Goal: Information Seeking & Learning: Check status

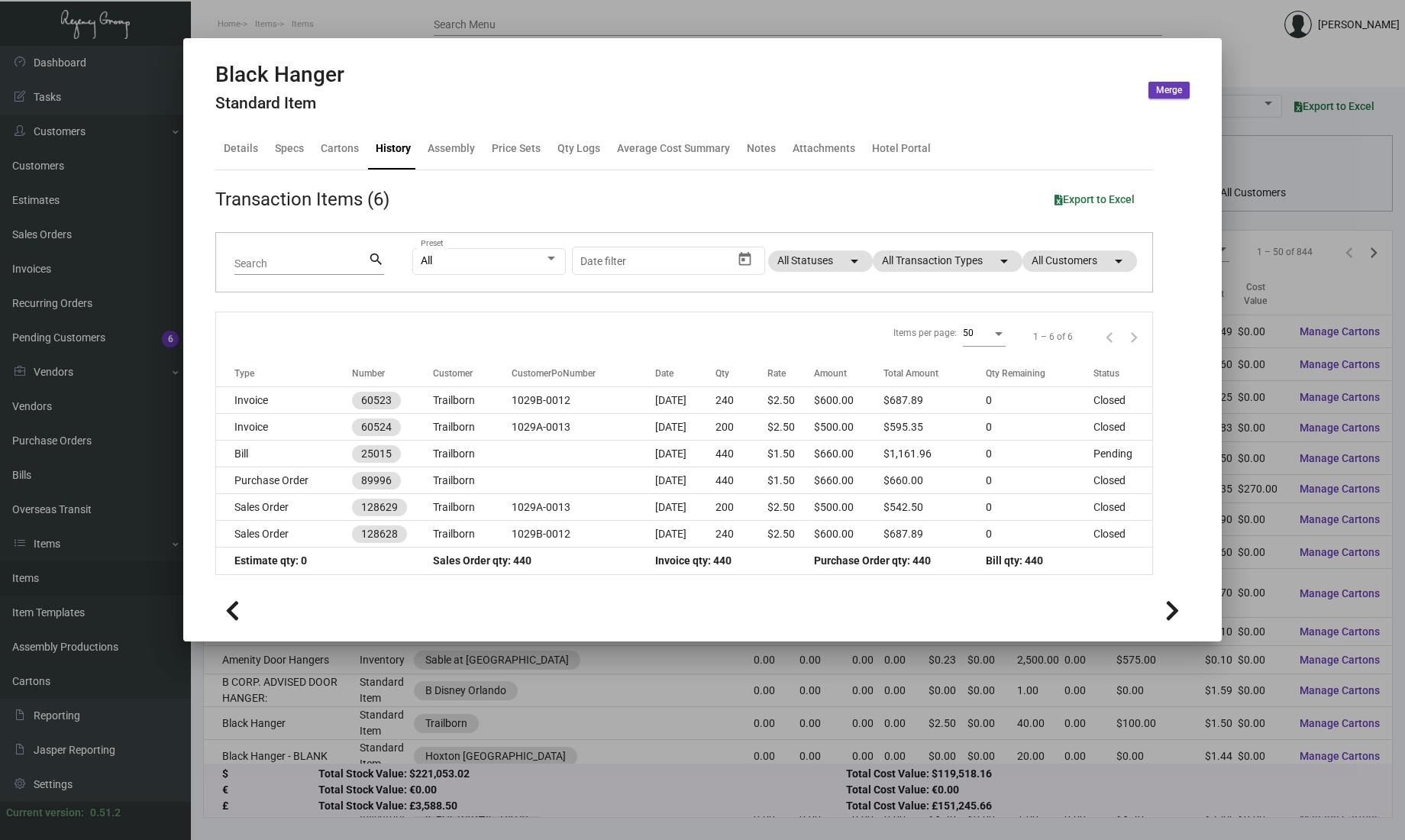
click at [69, 211] on div at bounding box center [702, 420] width 1405 height 840
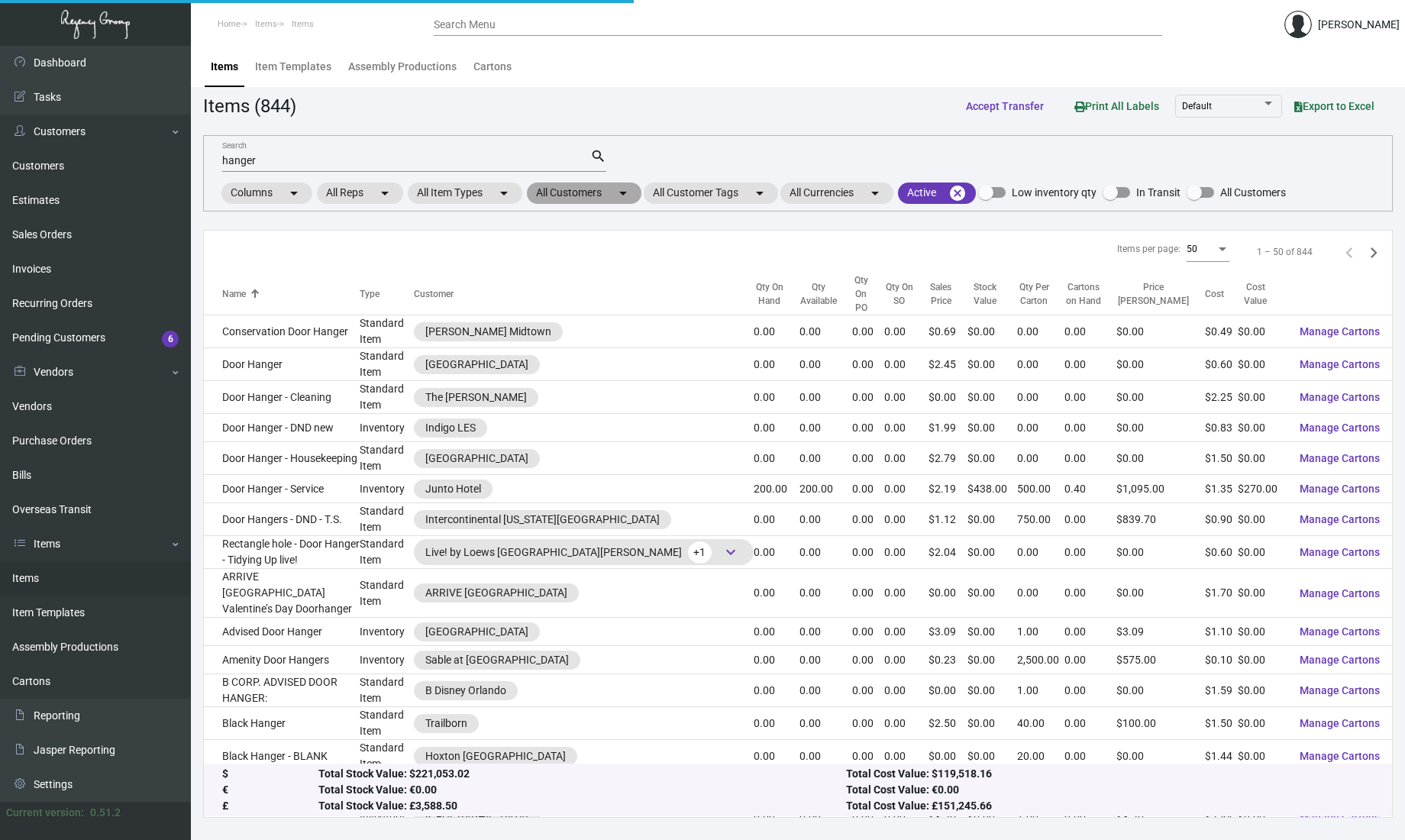
click at [618, 199] on mat-icon "arrow_drop_down" at bounding box center [623, 193] width 19 height 19
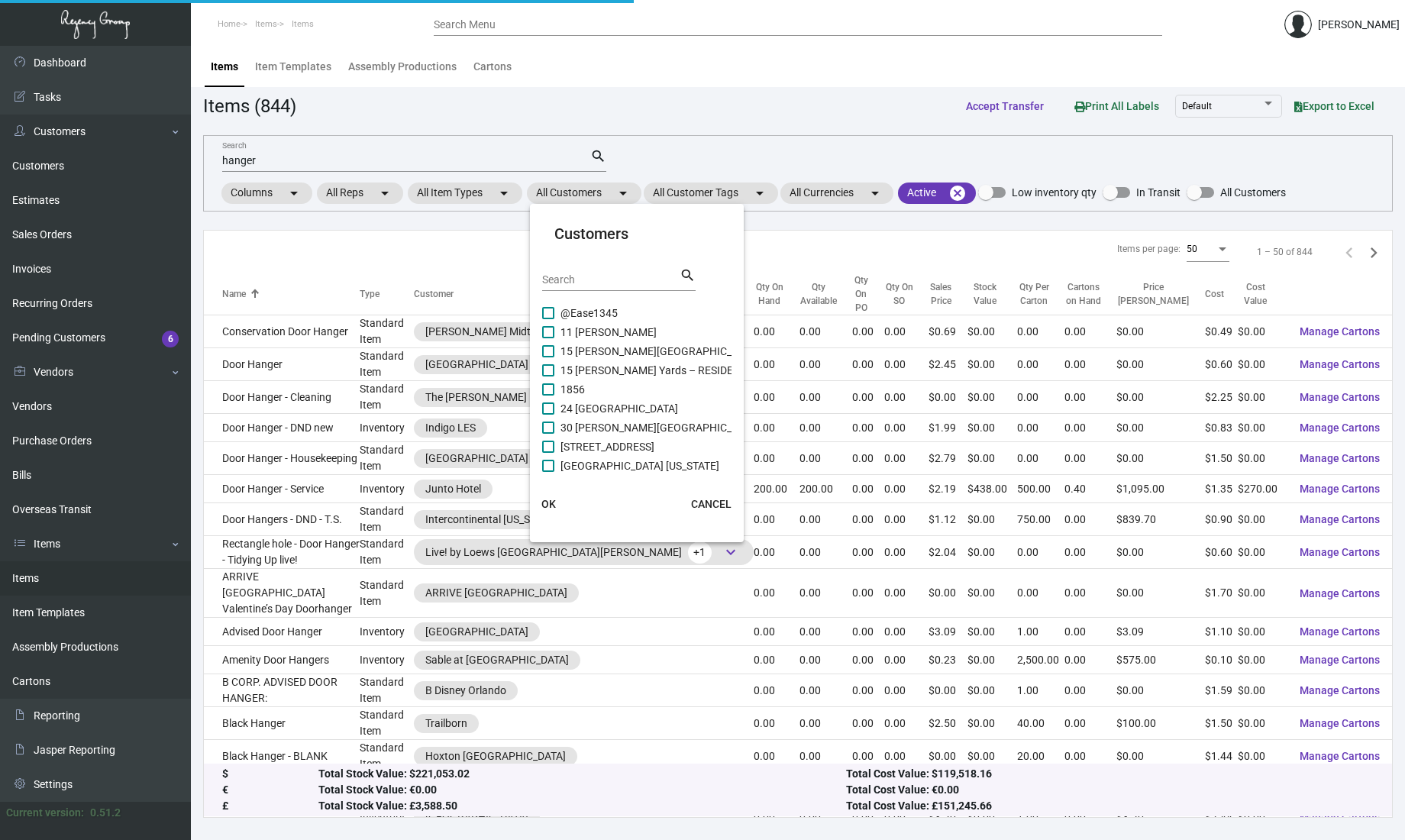
click at [604, 281] on input "Search" at bounding box center [610, 280] width 137 height 12
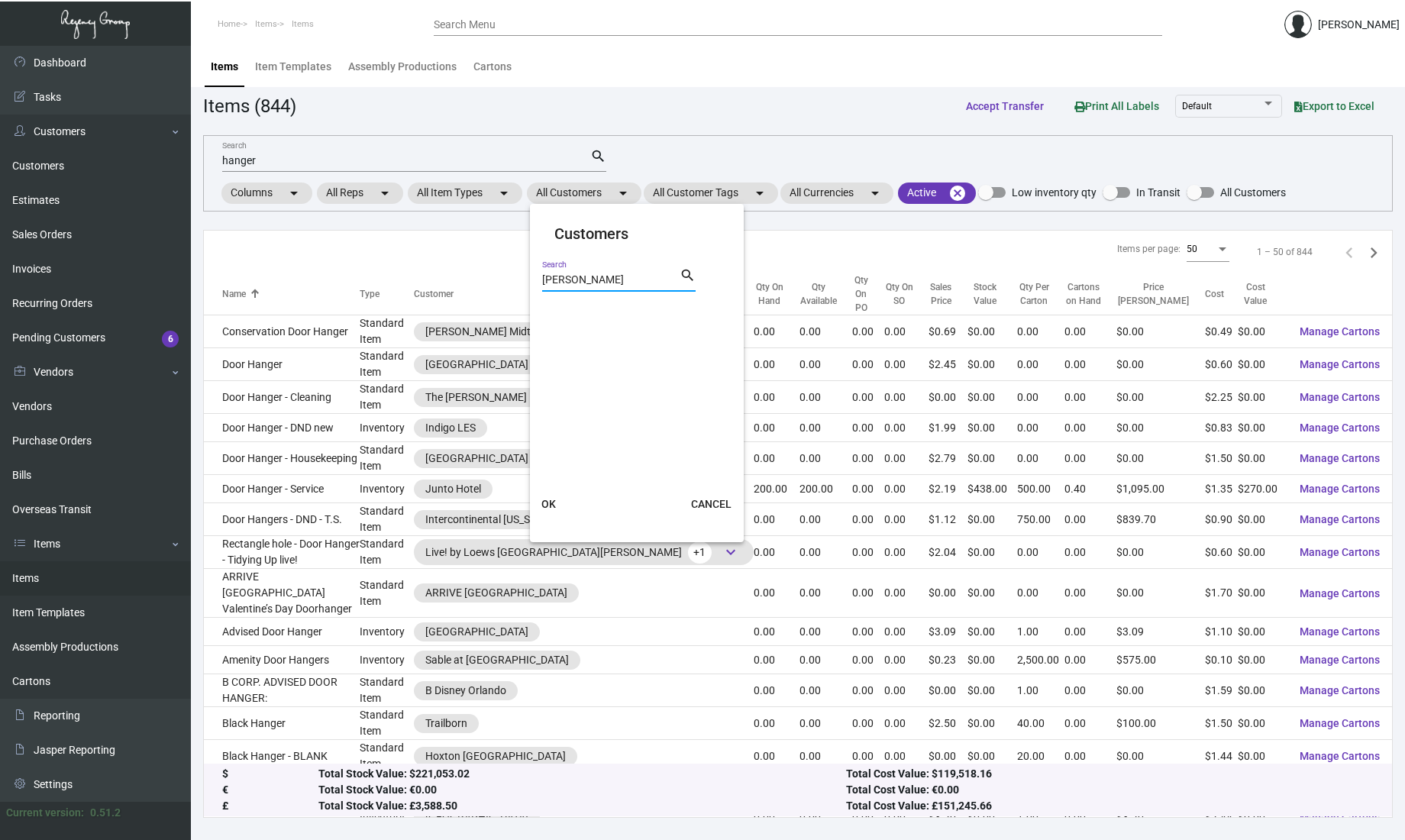
click at [627, 279] on input "[PERSON_NAME]" at bounding box center [610, 280] width 137 height 12
click at [611, 276] on input "saint [PERSON_NAME]" at bounding box center [610, 280] width 137 height 12
type input "saint j"
click at [612, 312] on span "[GEOGRAPHIC_DATA]" at bounding box center [612, 313] width 103 height 19
click at [548, 319] on input "[GEOGRAPHIC_DATA]" at bounding box center [548, 319] width 1 height 1
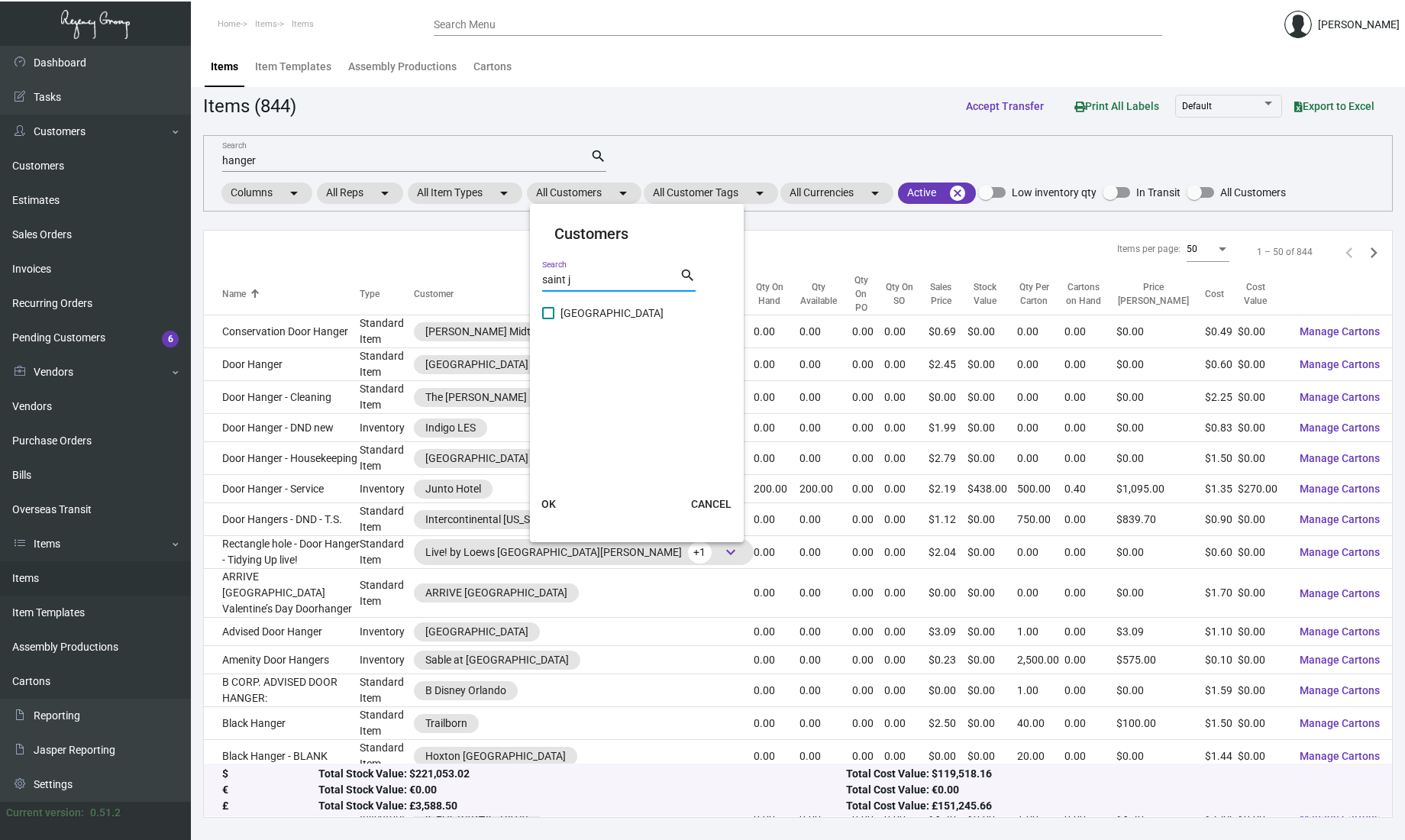
checkbox input "true"
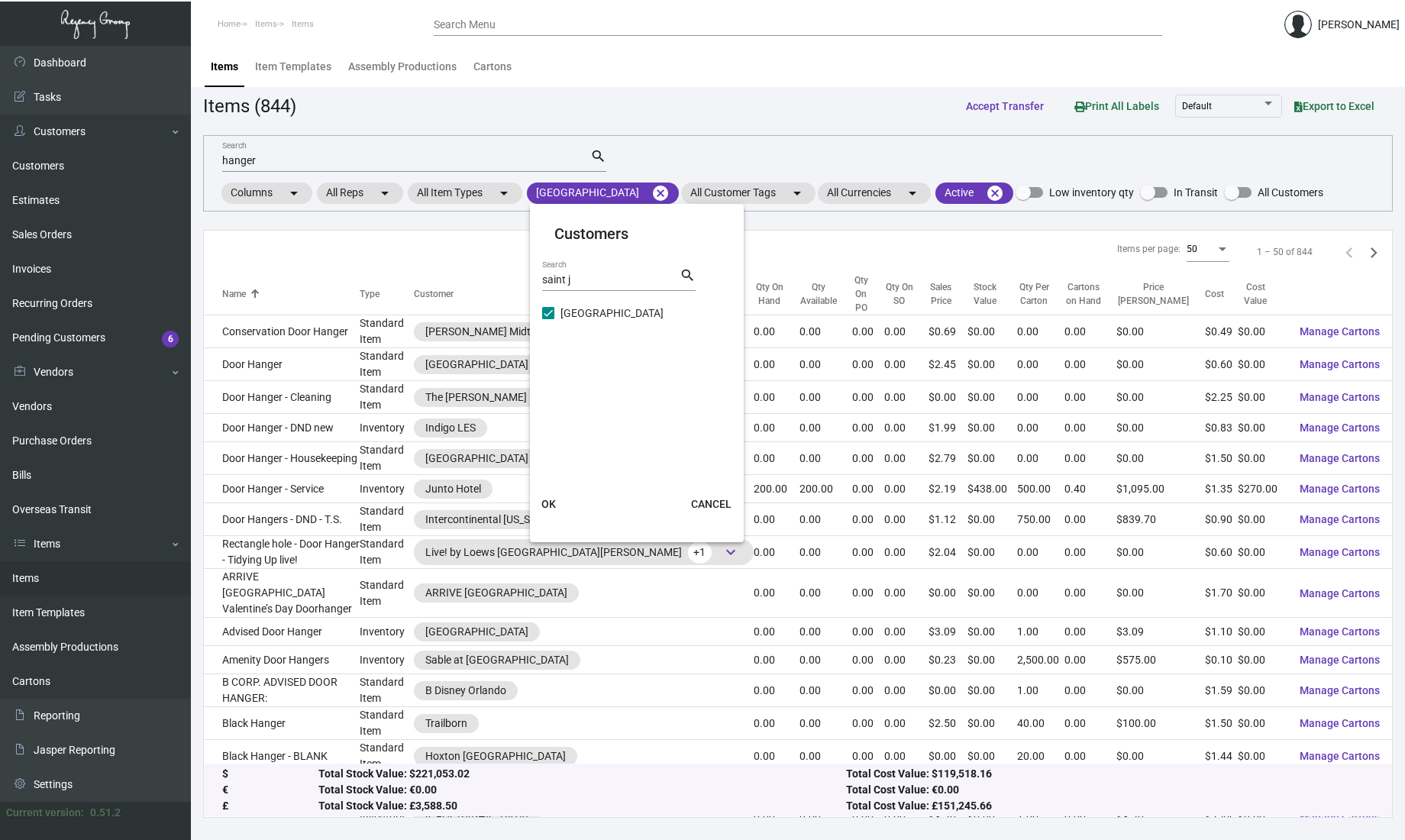
click at [553, 502] on span "OK" at bounding box center [548, 504] width 15 height 12
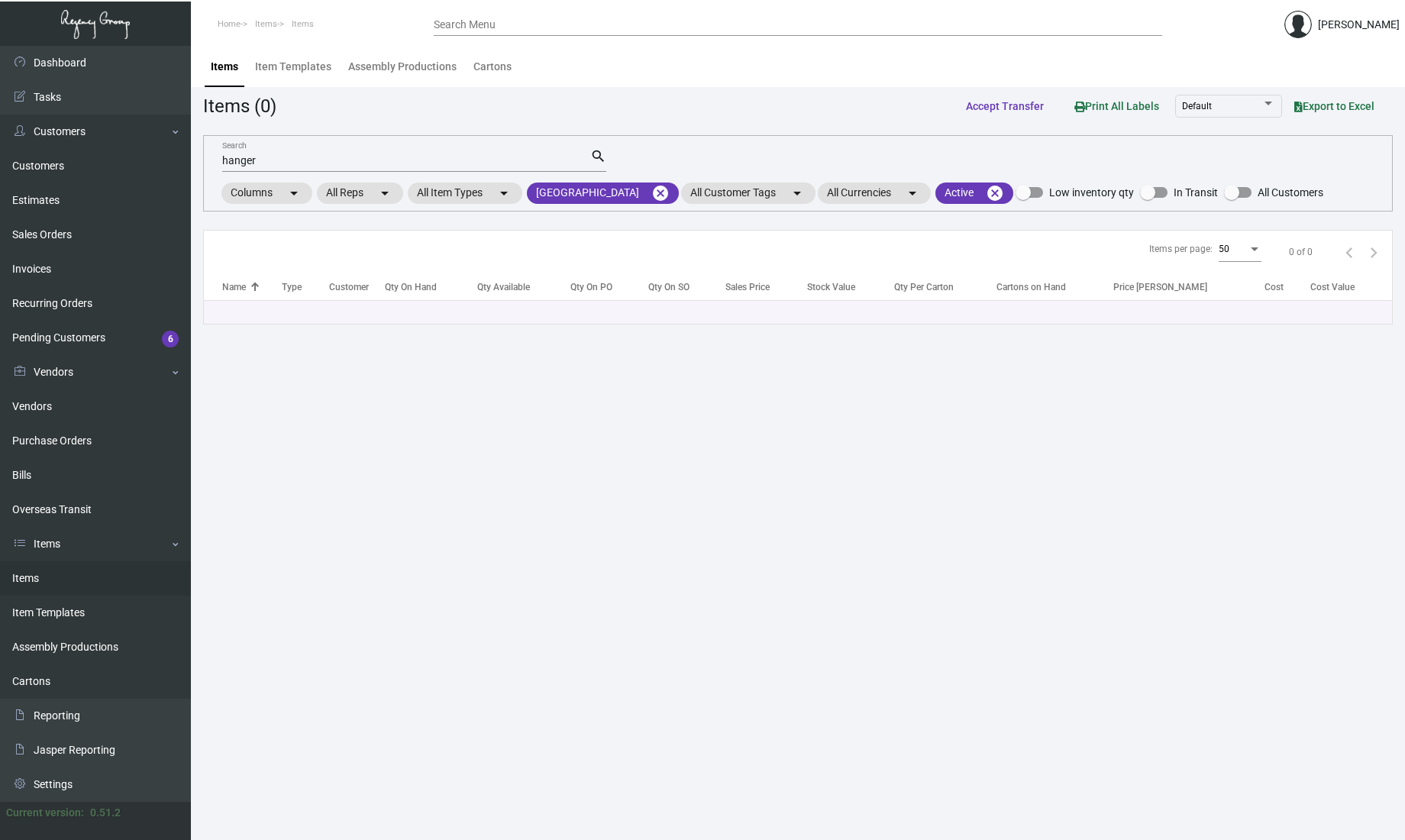
click at [307, 162] on input "hanger" at bounding box center [406, 161] width 368 height 12
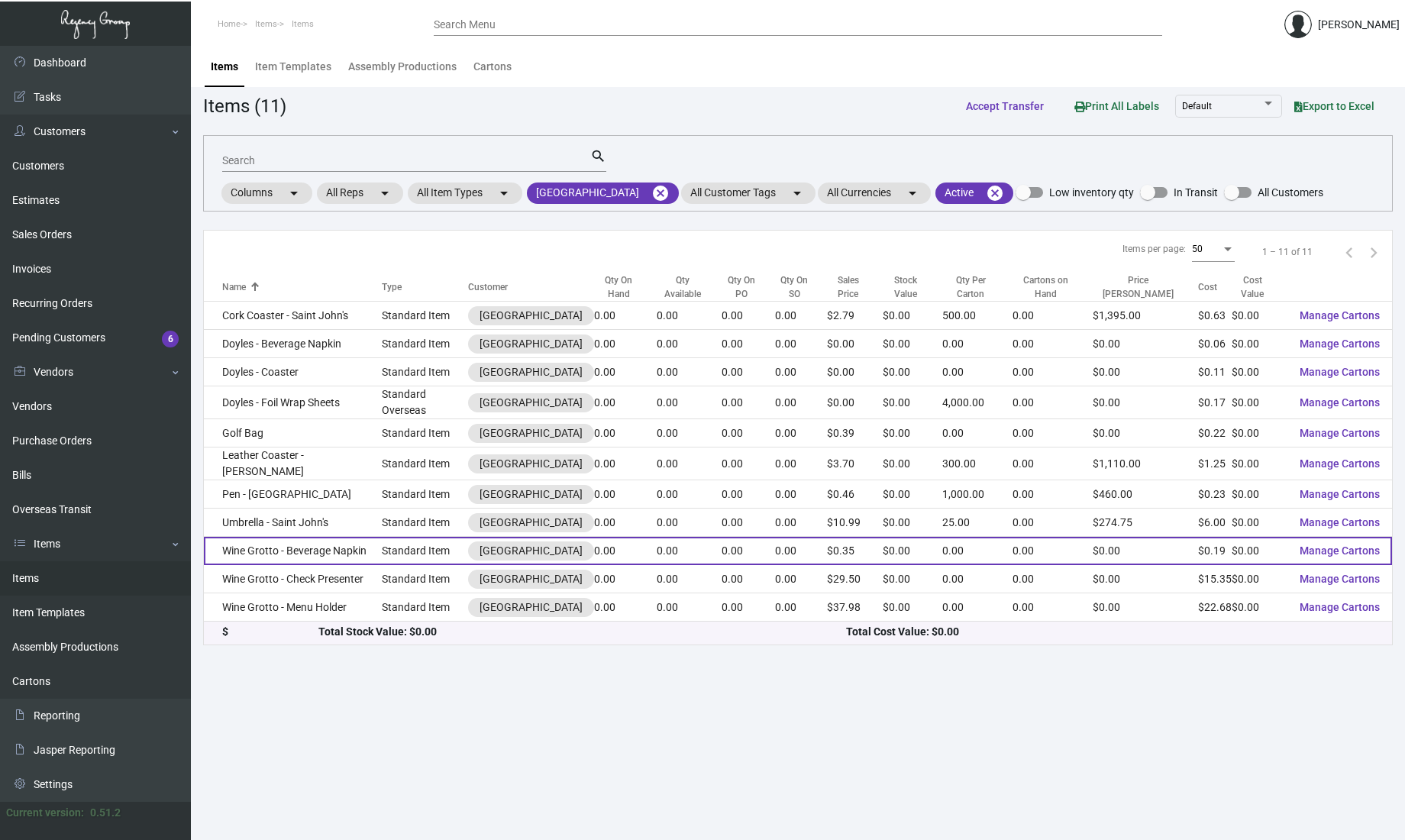
click at [333, 539] on td "Wine Grotto - Beverage Napkin" at bounding box center [292, 551] width 178 height 28
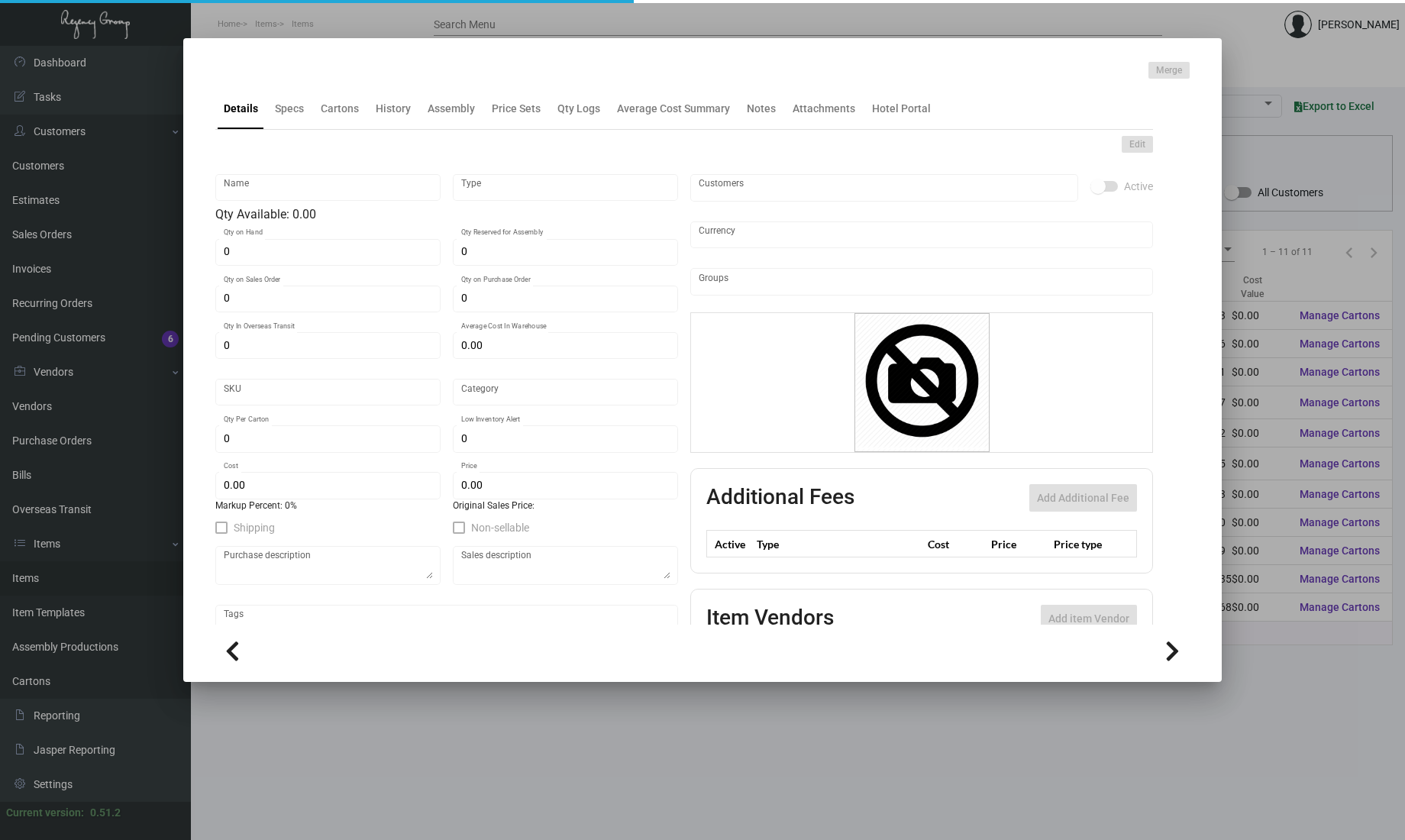
type input "Wine Grotto - Beverage Napkin"
type input "Standard Item"
type input "$ 0.00"
type input "Standard"
type input "$ 0.1872"
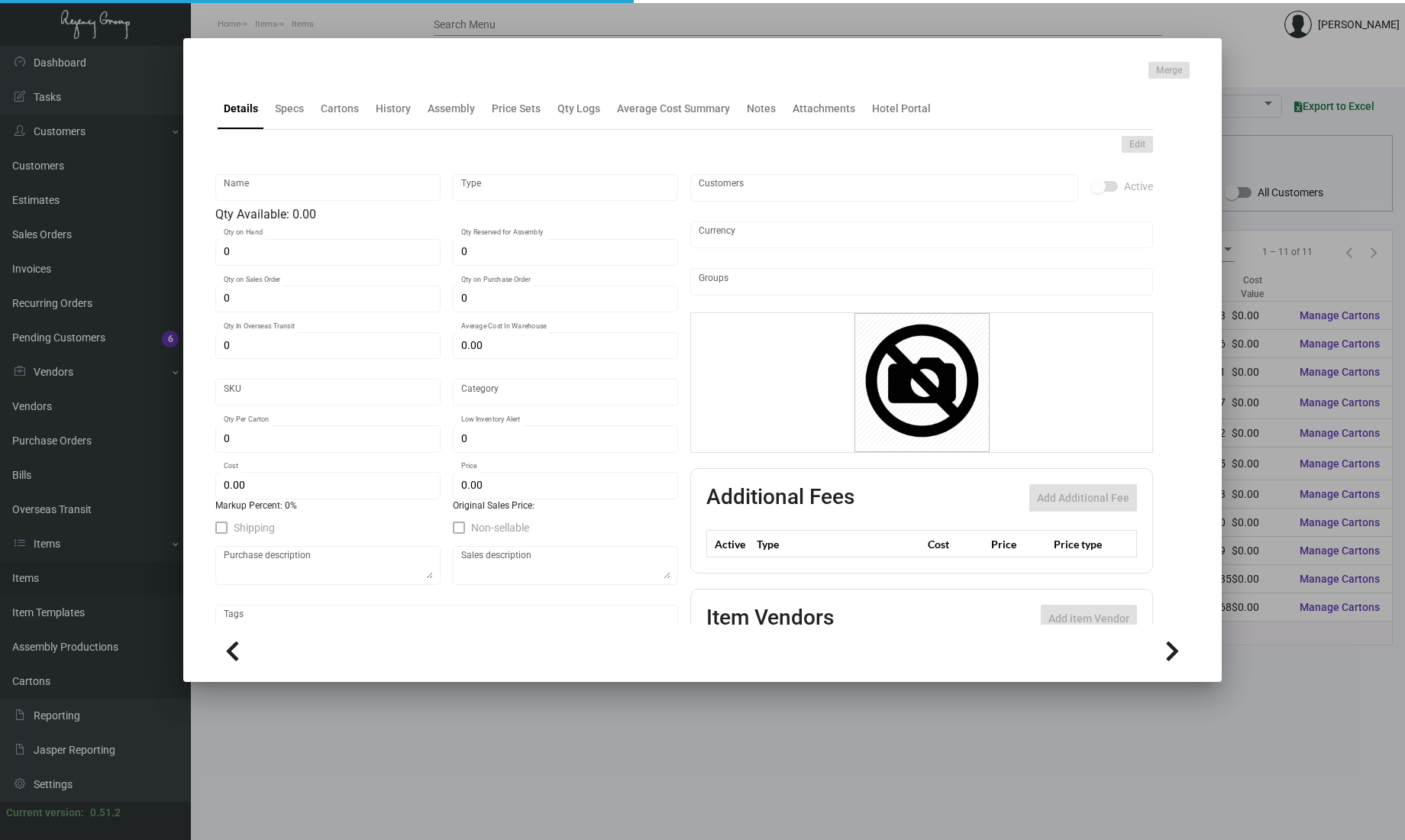
type input "$ 0.35"
checkbox input "true"
type input "United States Dollar $"
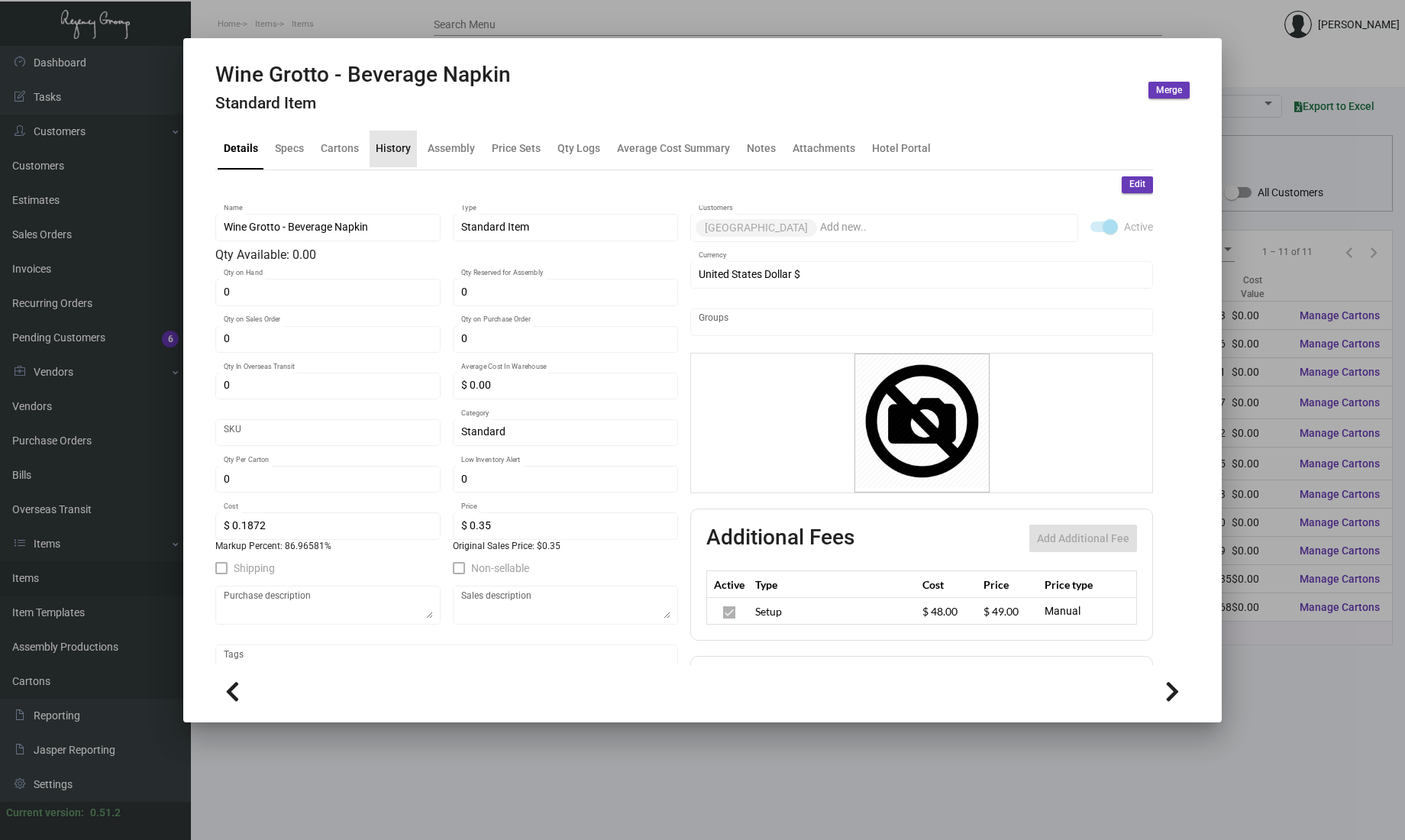
click at [396, 139] on div "History" at bounding box center [393, 148] width 47 height 36
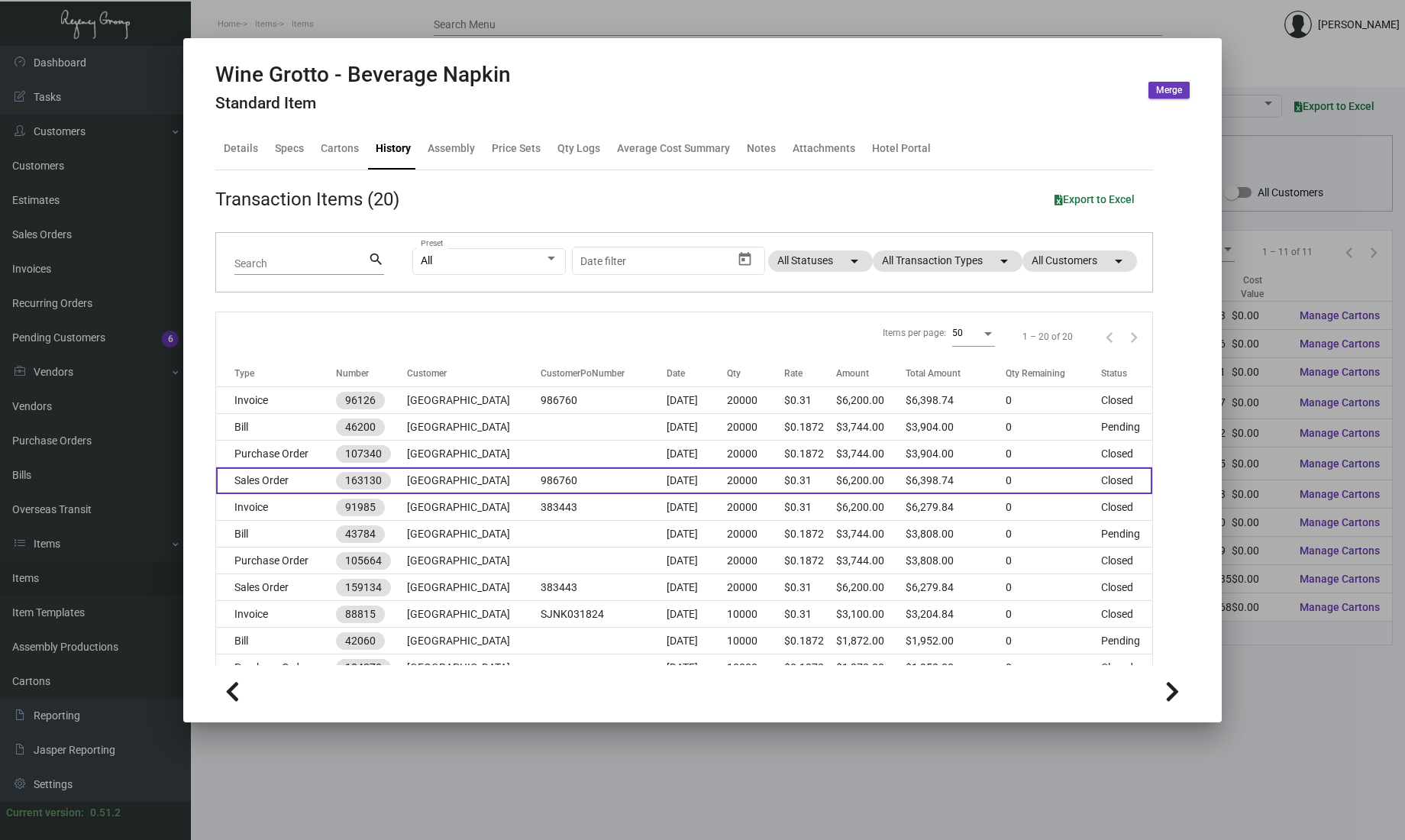
click at [540, 469] on td "986760" at bounding box center [604, 480] width 127 height 27
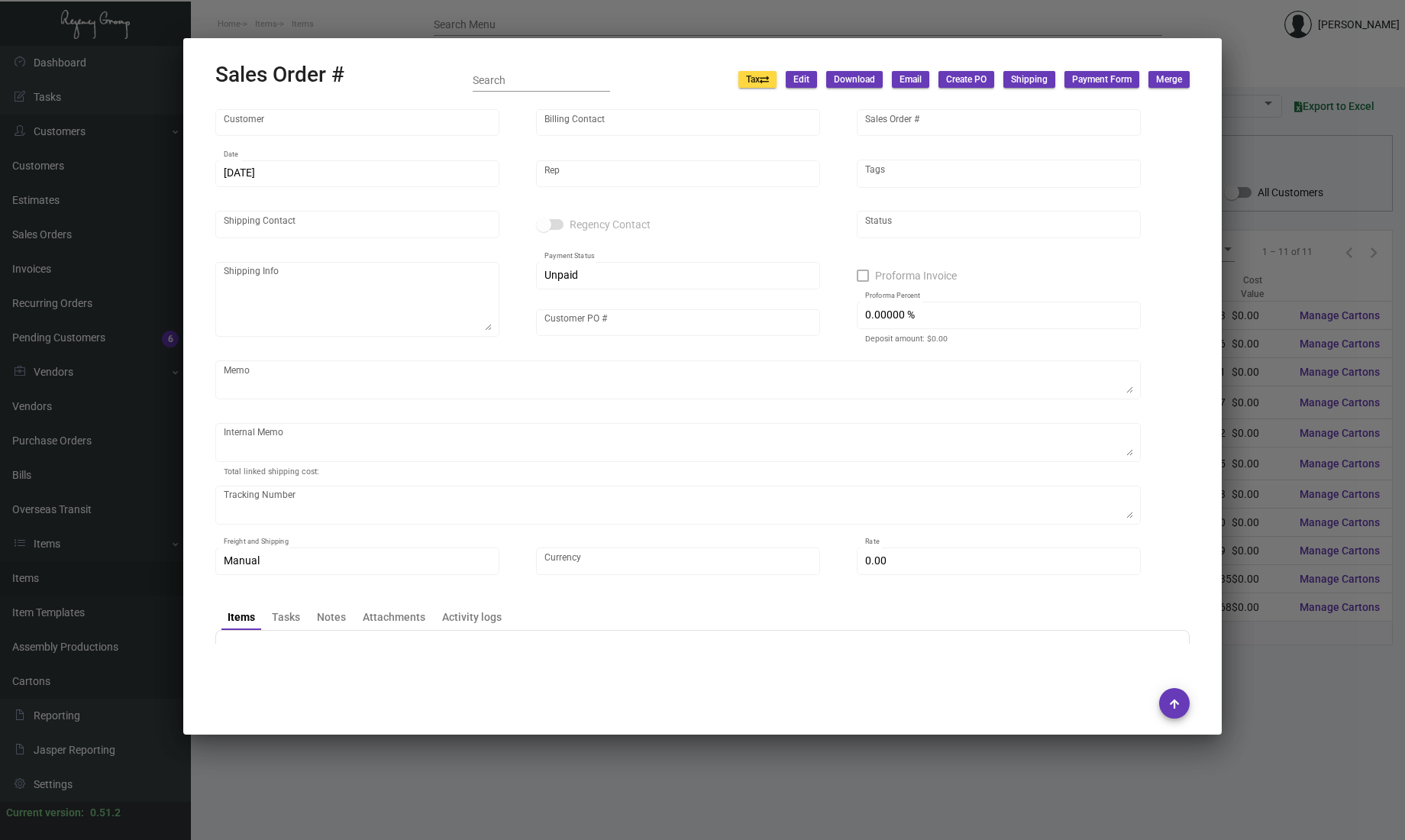
type input "[GEOGRAPHIC_DATA]"
type input "[PERSON_NAME]"
type input "163130"
type input "[DATE]"
type input "[PERSON_NAME]"
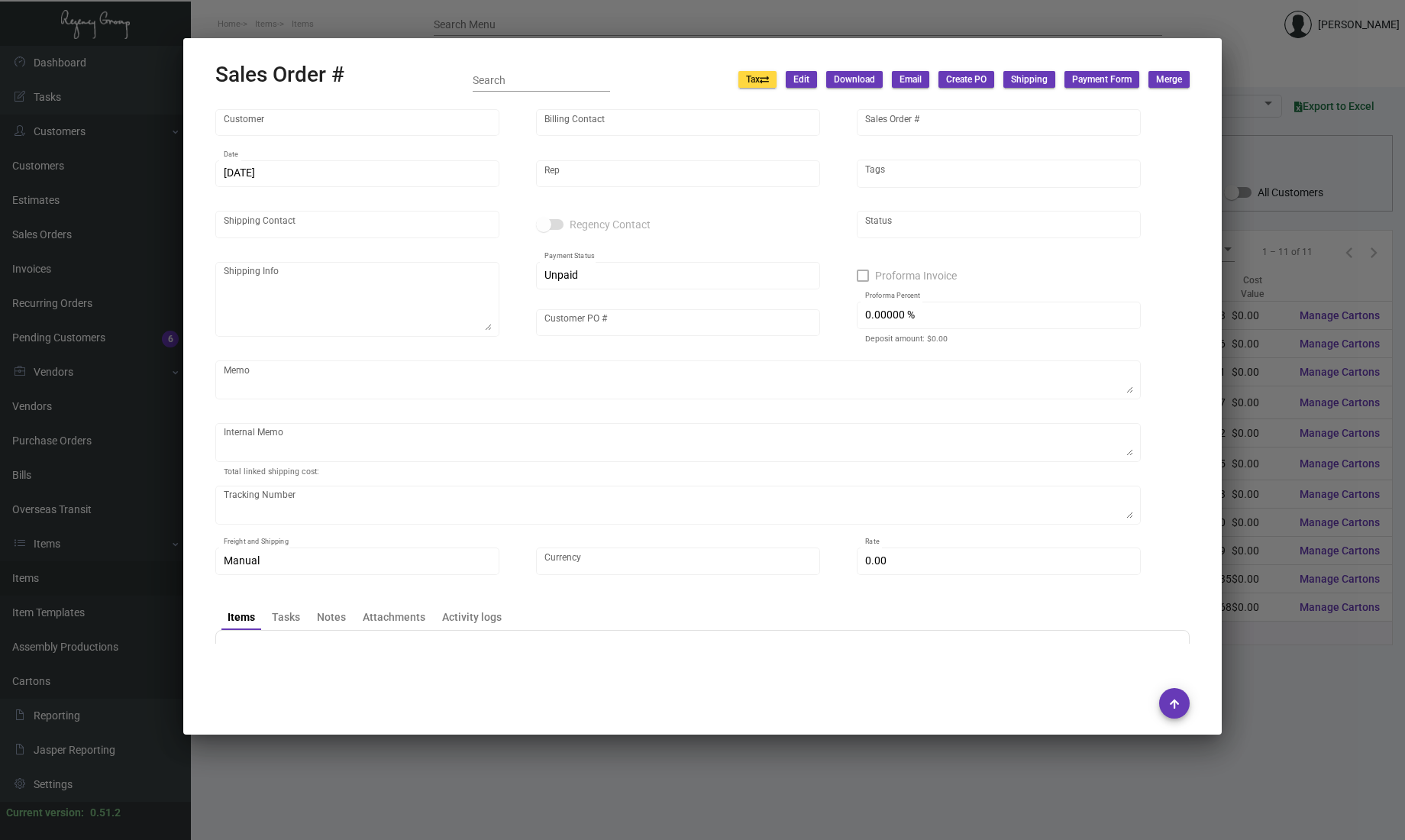
type input "[PERSON_NAME]"
type textarea "[PERSON_NAME] [GEOGRAPHIC_DATA] [STREET_ADDRESS]"
type input "986760"
type input "United States Dollar $"
type input "$ 198.74"
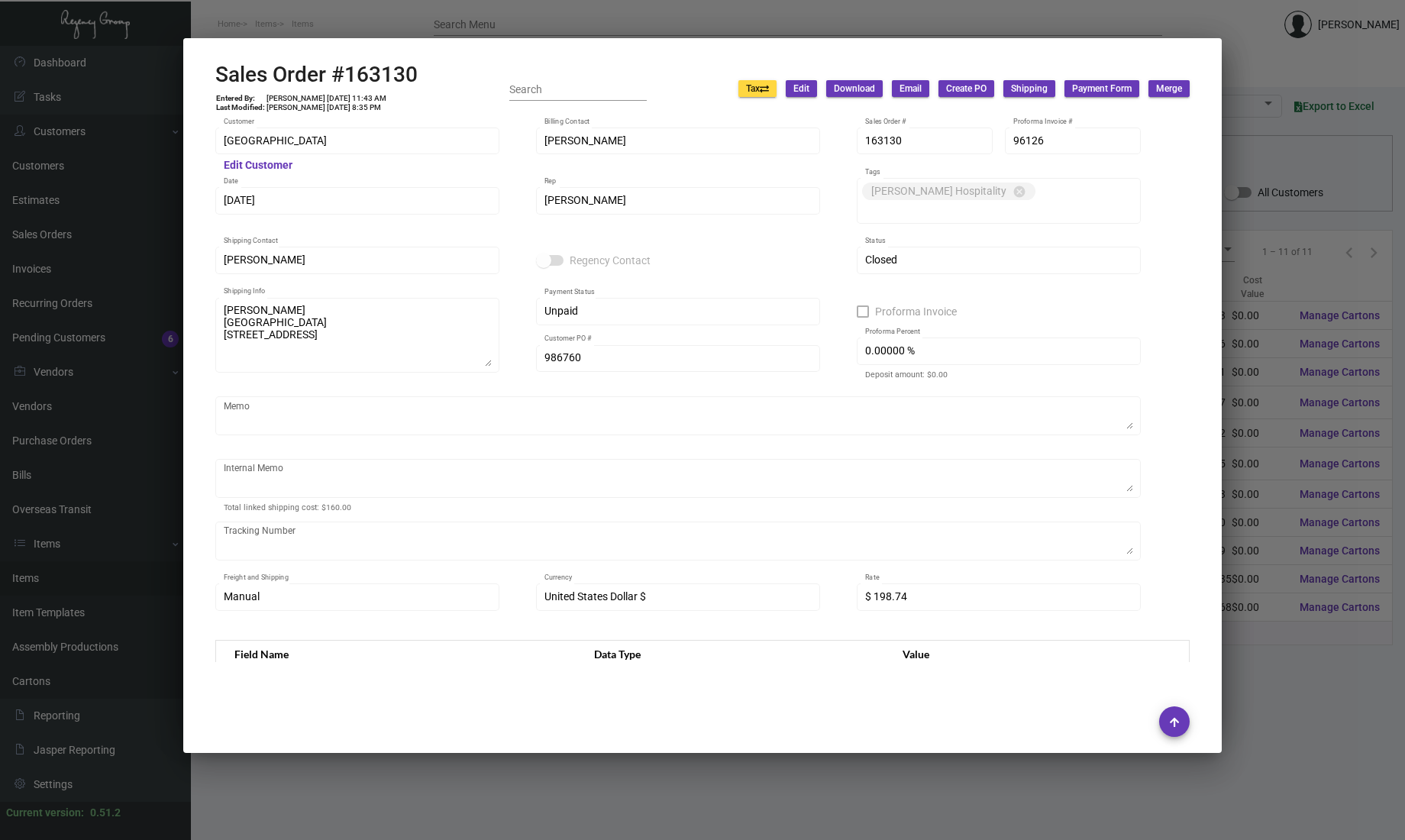
click at [159, 189] on div at bounding box center [702, 420] width 1405 height 840
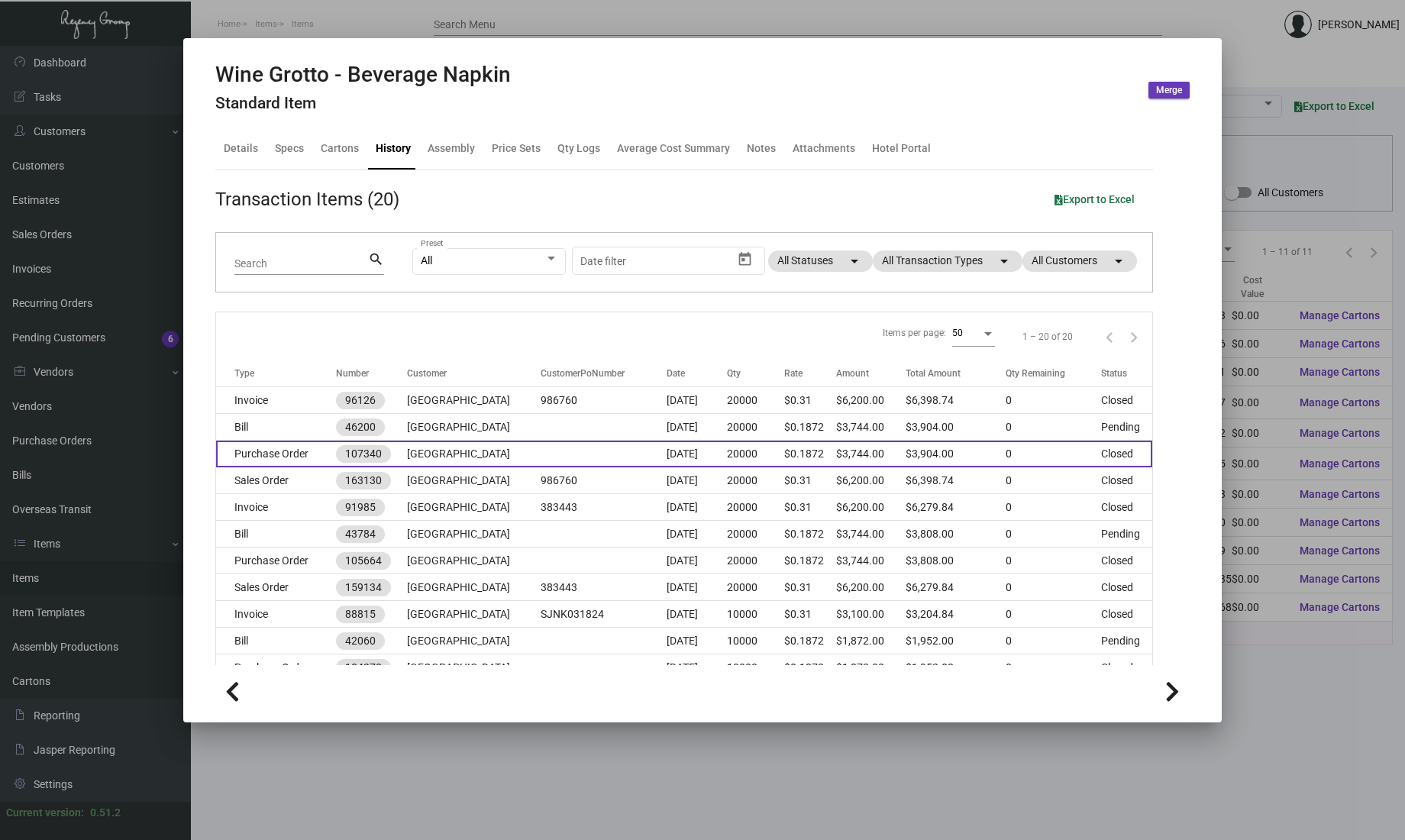
click at [561, 448] on td at bounding box center [604, 453] width 127 height 27
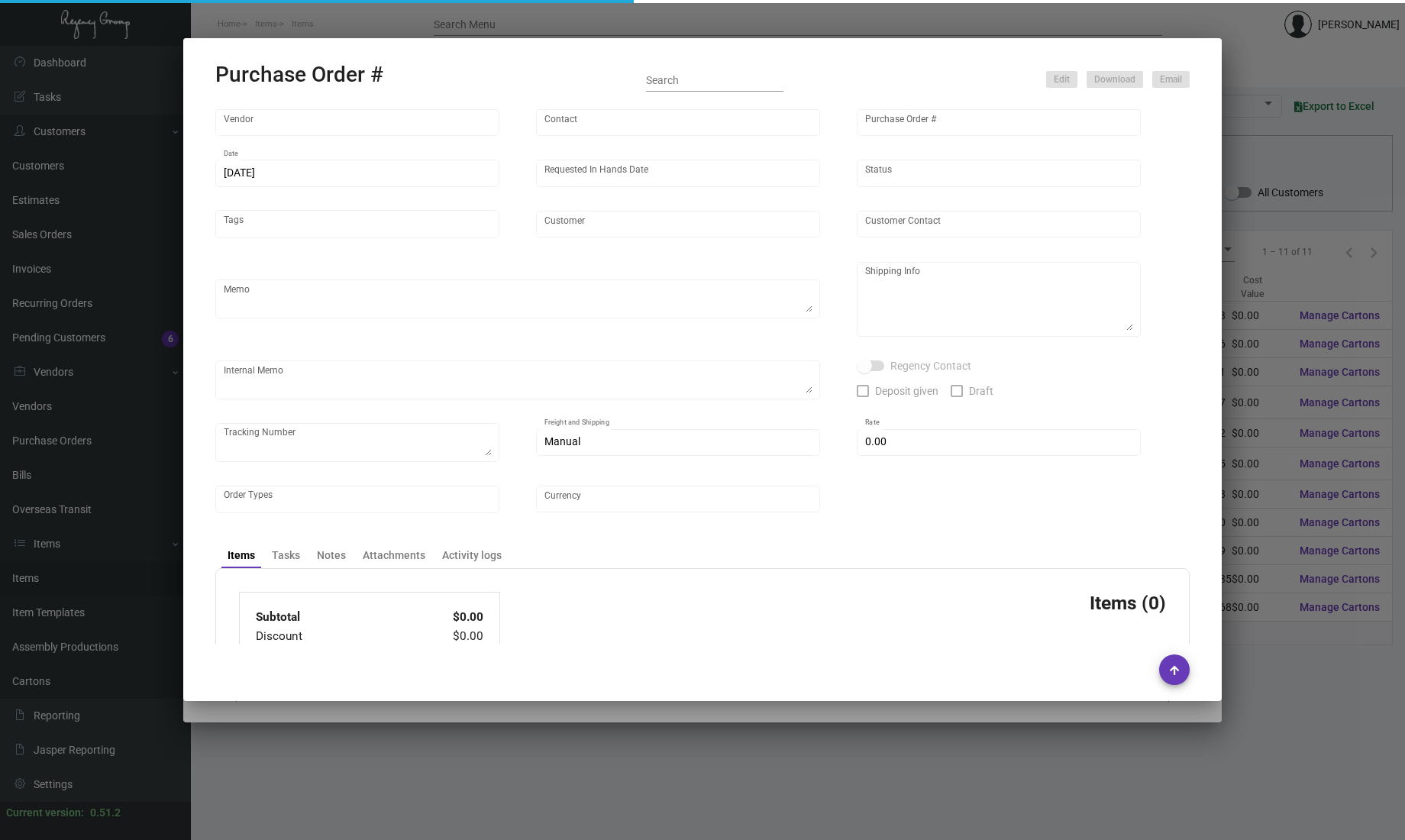
type input "AMERICAN ACCENTS"
type input "Order Entry"
type input "107340"
type input "[DATE]"
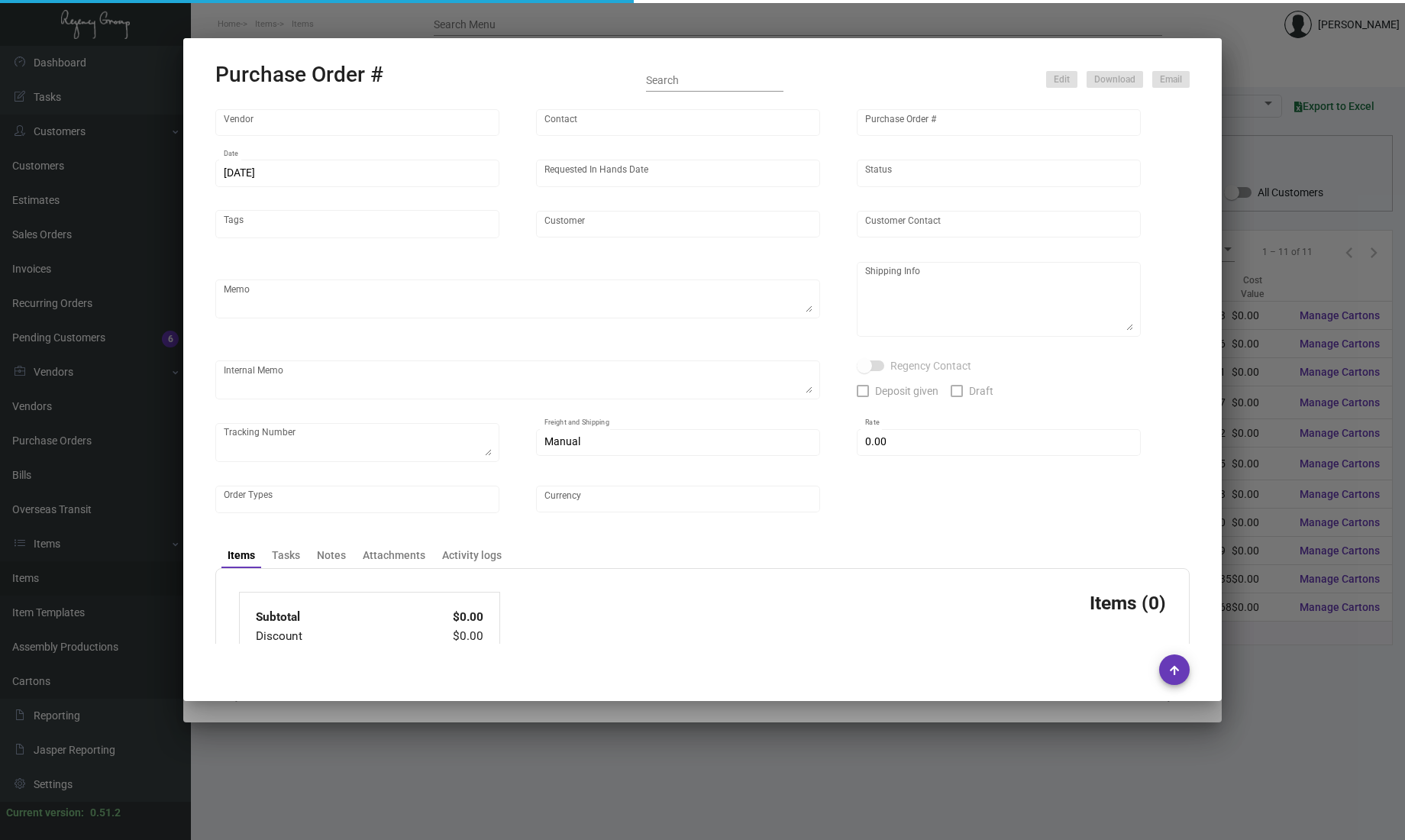
type input "[GEOGRAPHIC_DATA]"
type input "[PERSON_NAME]"
type textarea "BLIND Ship via UPS Ground Acct# 1AY276."
type textarea "[PERSON_NAME] [GEOGRAPHIC_DATA] [STREET_ADDRESS]"
type textarea "TSW CC [DATE] 0372"
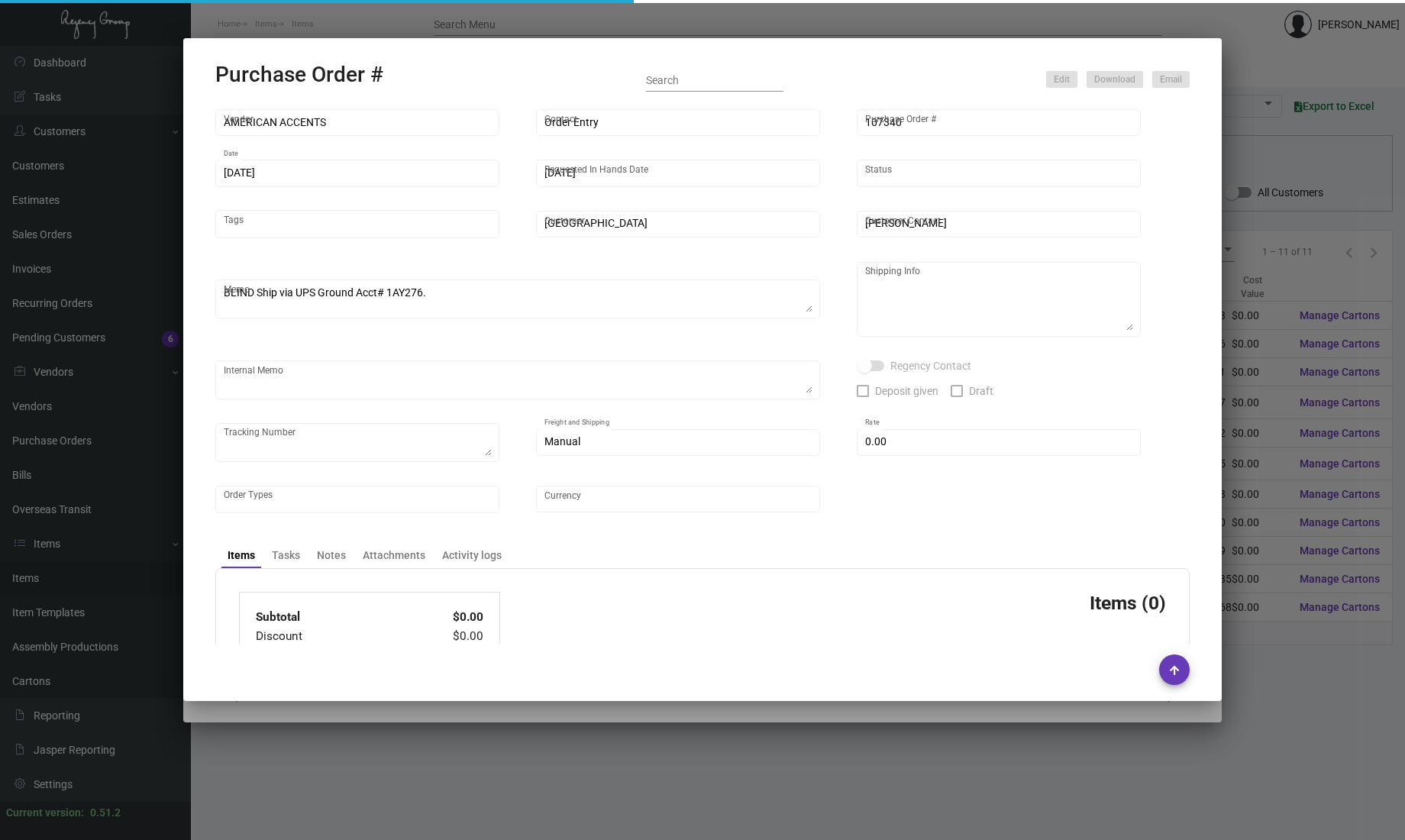
checkbox input "true"
type input "$ 160.00"
type input "United States Dollar $"
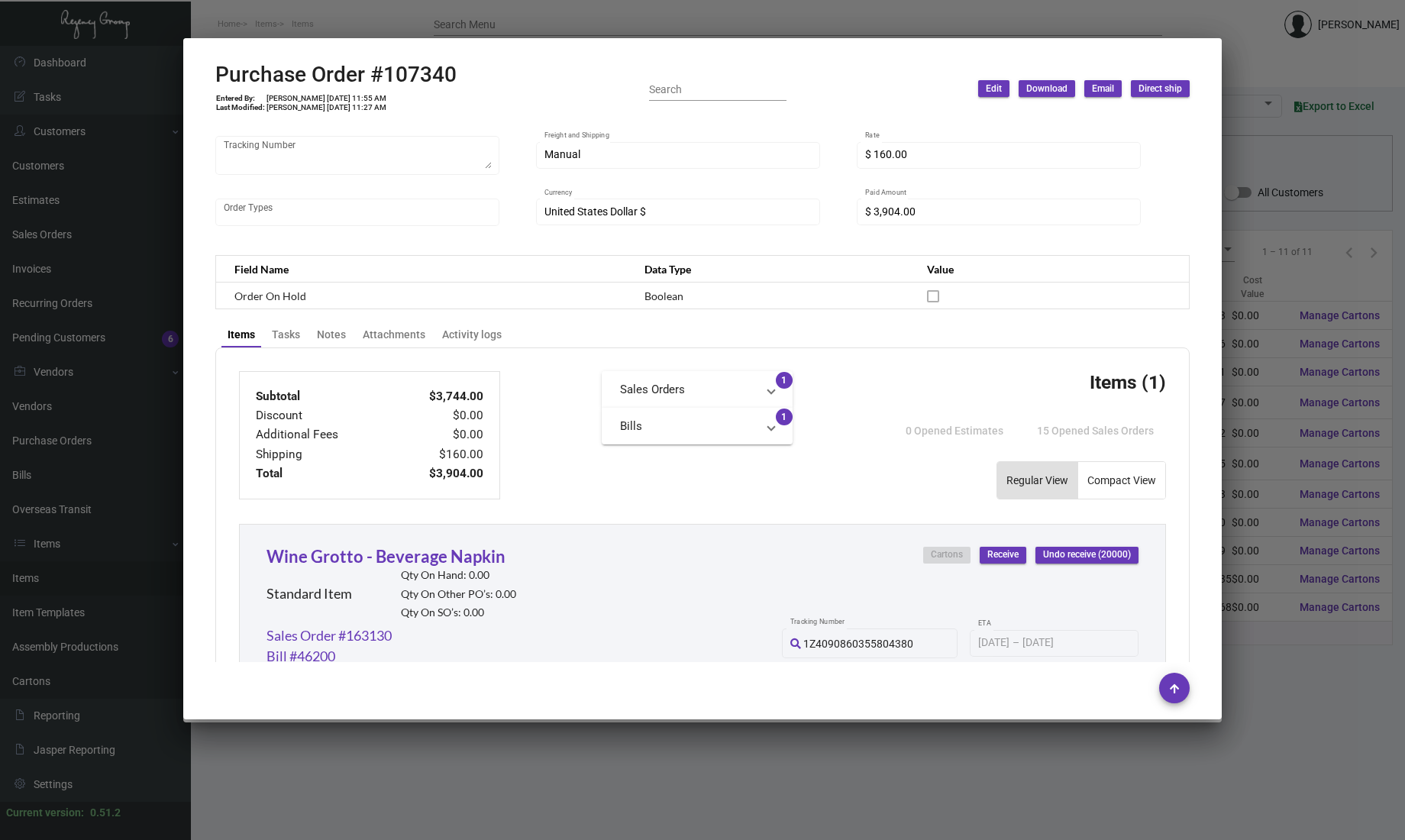
scroll to position [662, 0]
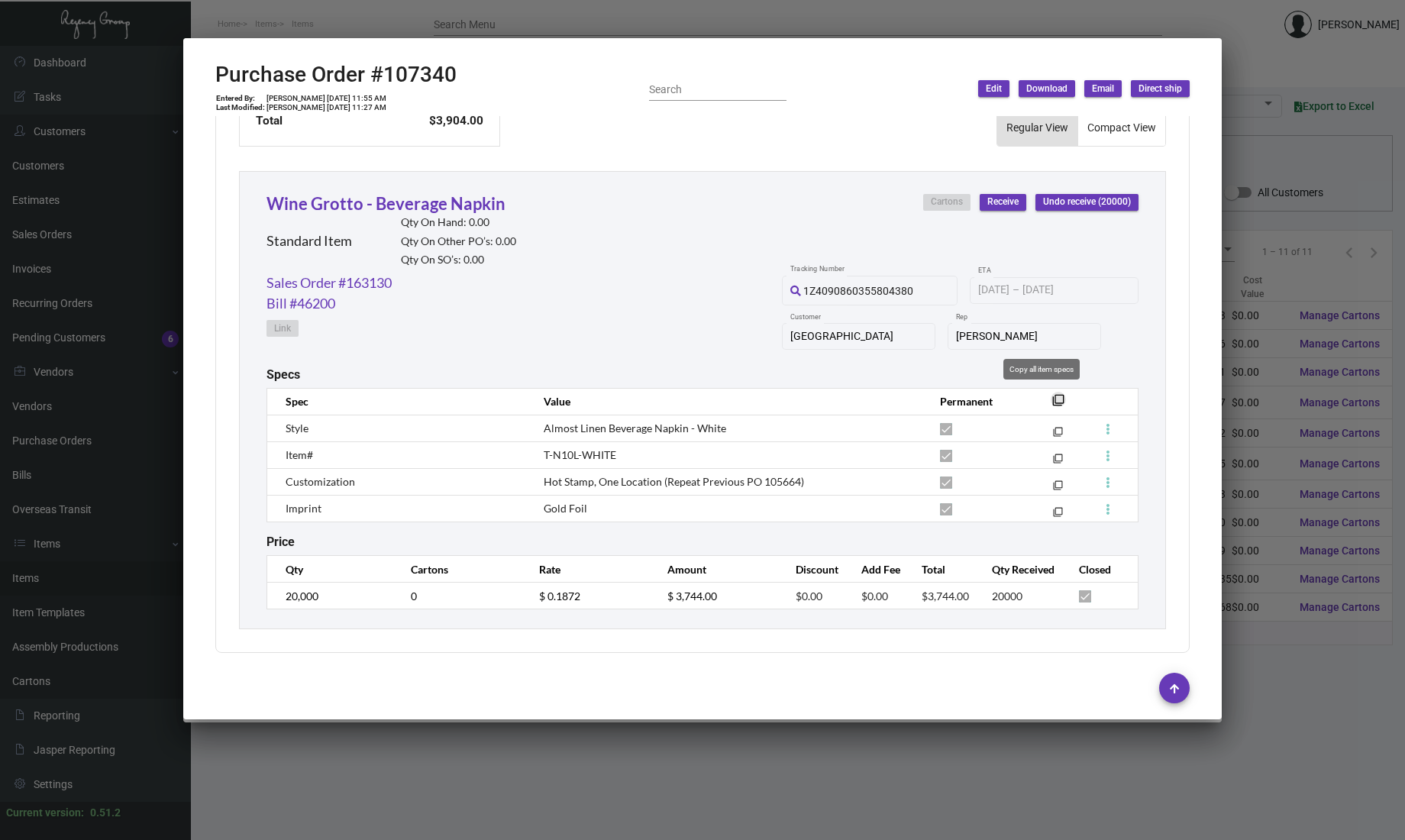
click at [1052, 398] on mat-icon "filter_none" at bounding box center [1058, 404] width 12 height 12
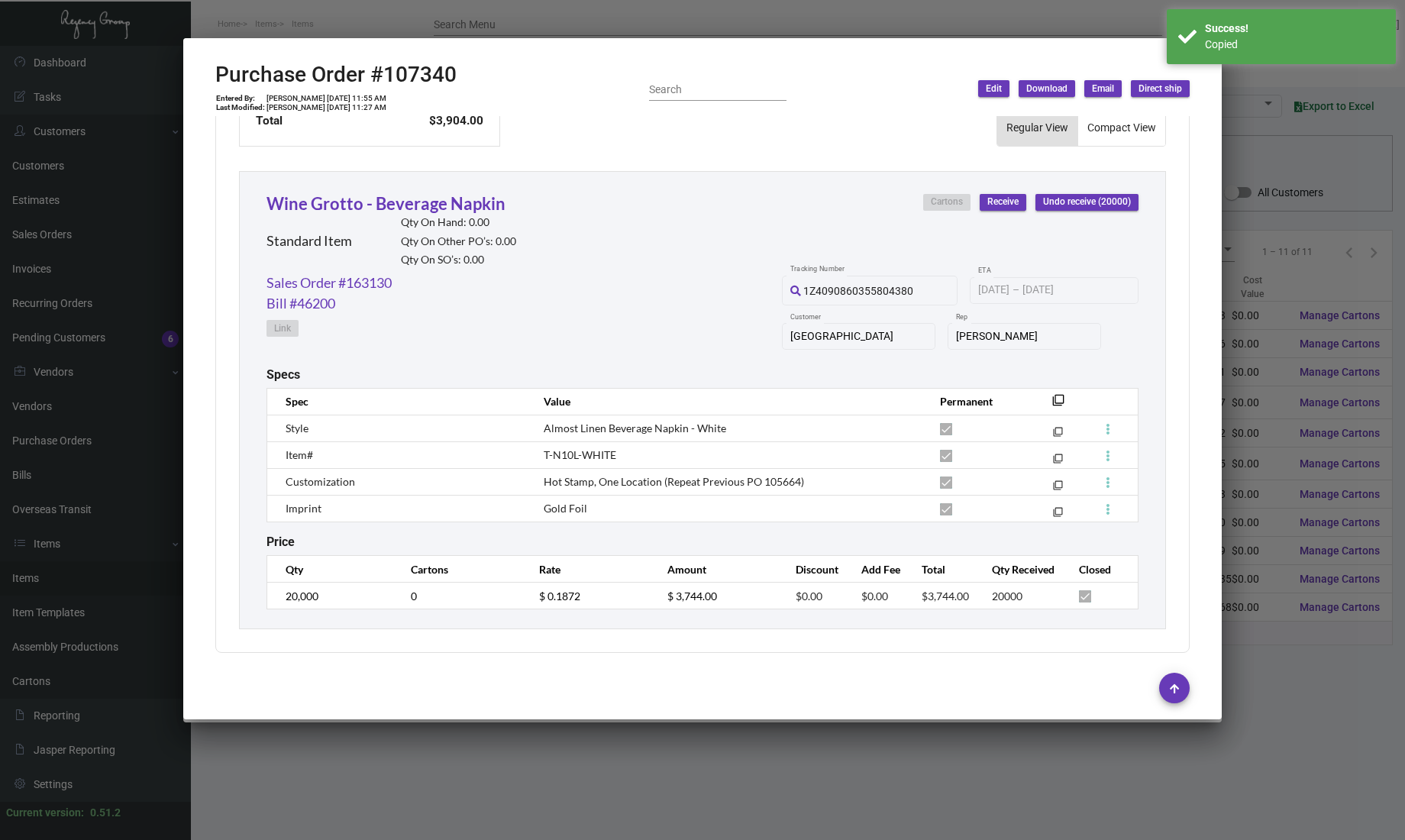
click at [1052, 398] on mat-icon "filter_none" at bounding box center [1058, 404] width 12 height 12
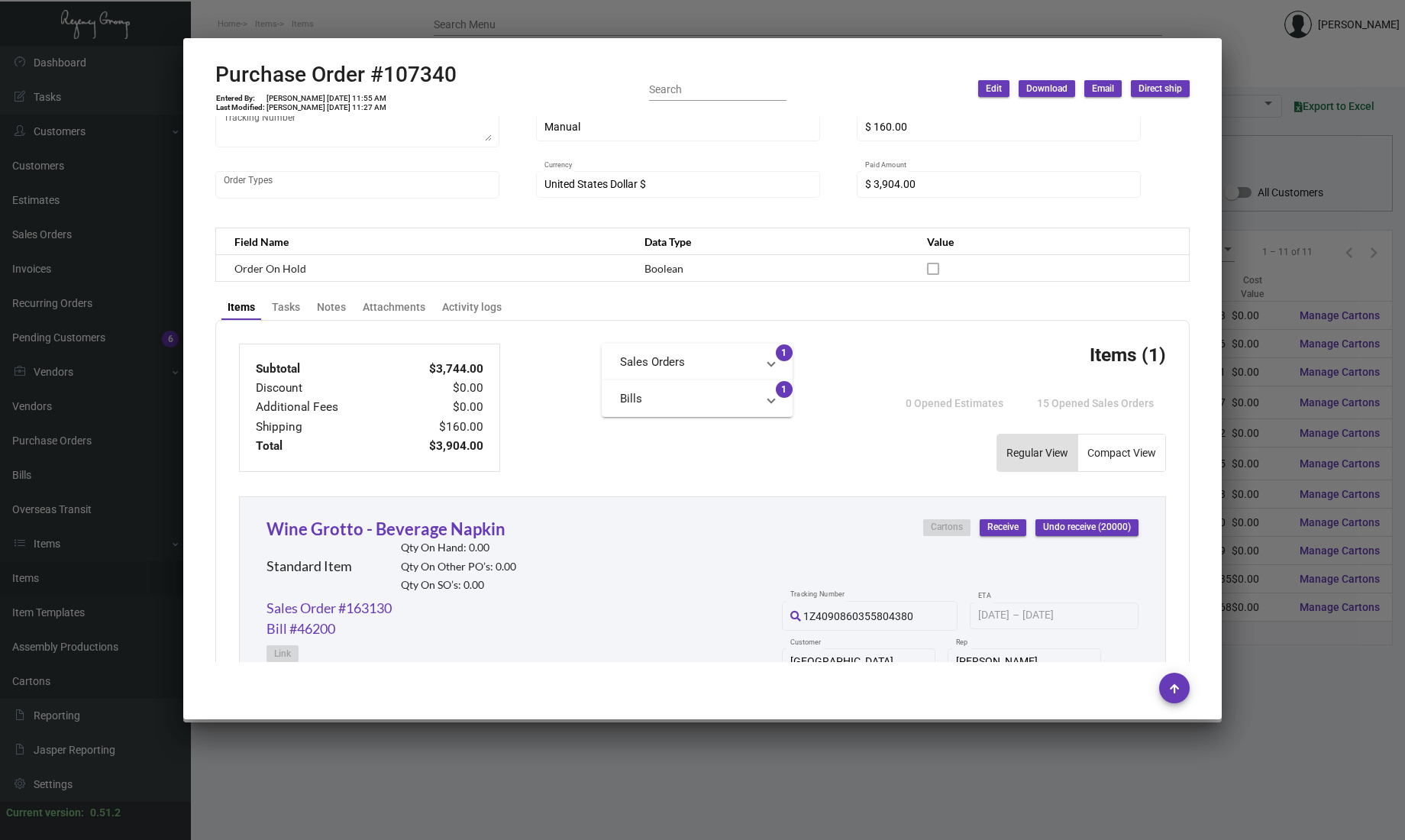
scroll to position [0, 0]
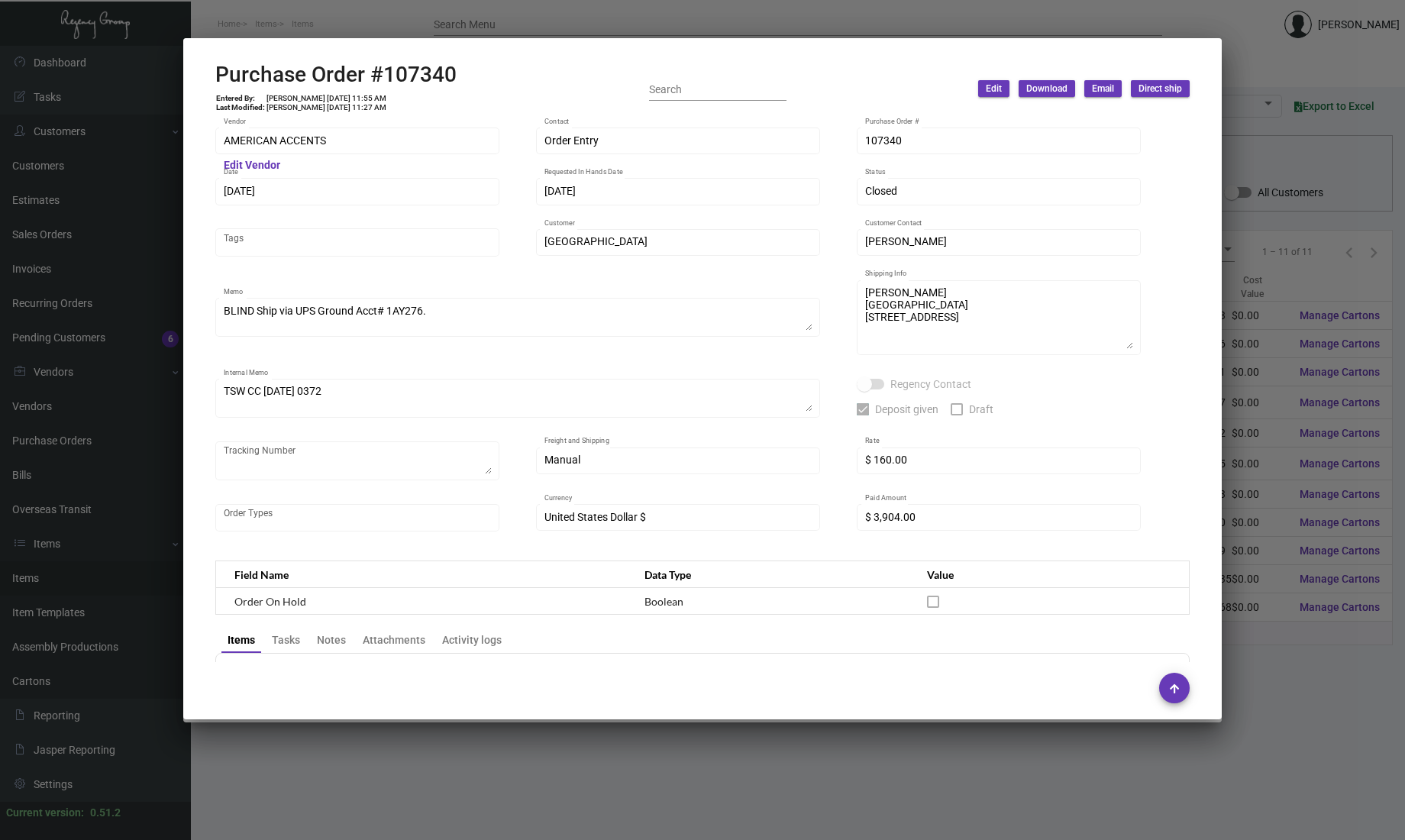
click at [105, 105] on div at bounding box center [702, 420] width 1405 height 840
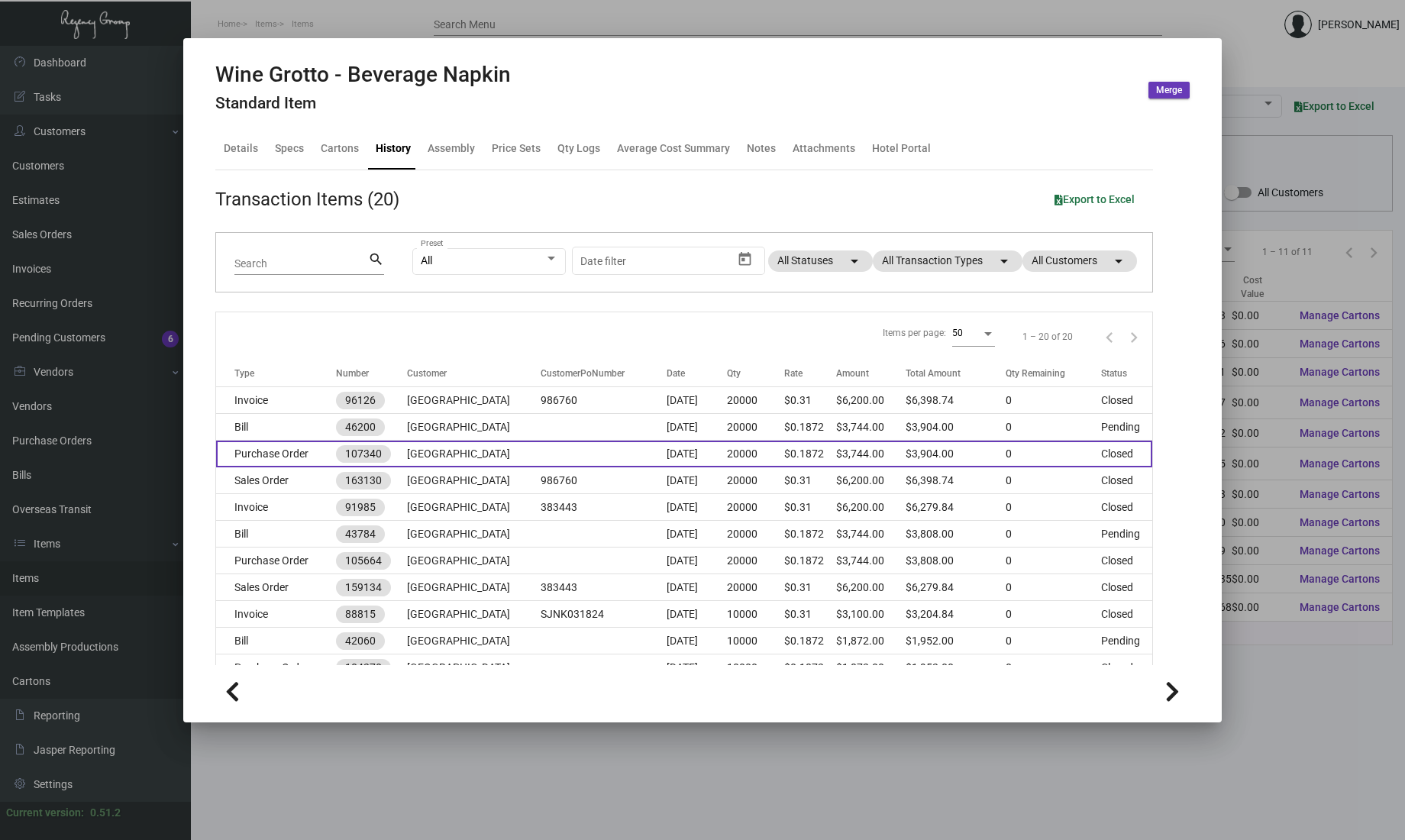
click at [572, 456] on td at bounding box center [604, 453] width 127 height 27
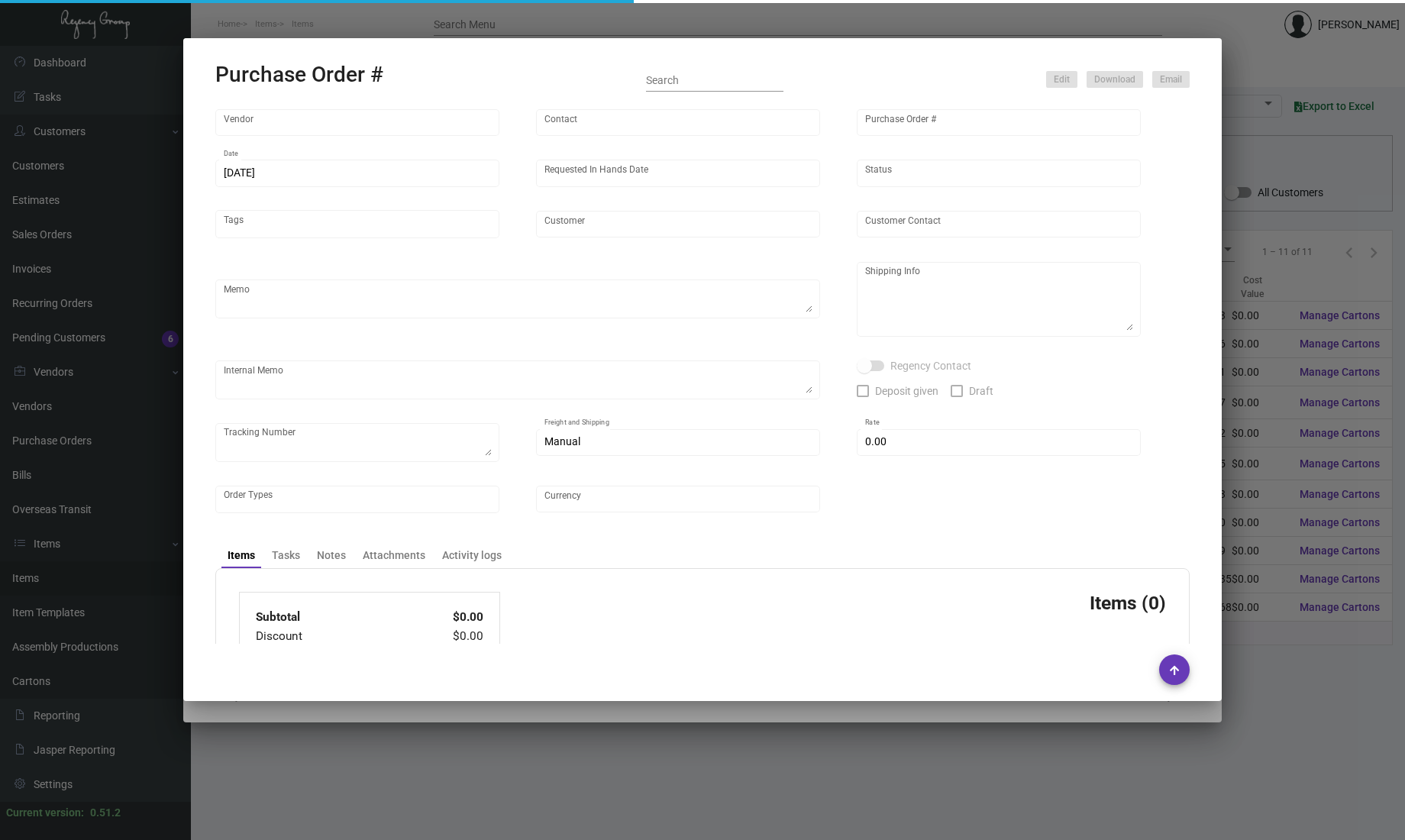
type input "AMERICAN ACCENTS"
type input "Order Entry"
type input "107340"
type input "[DATE]"
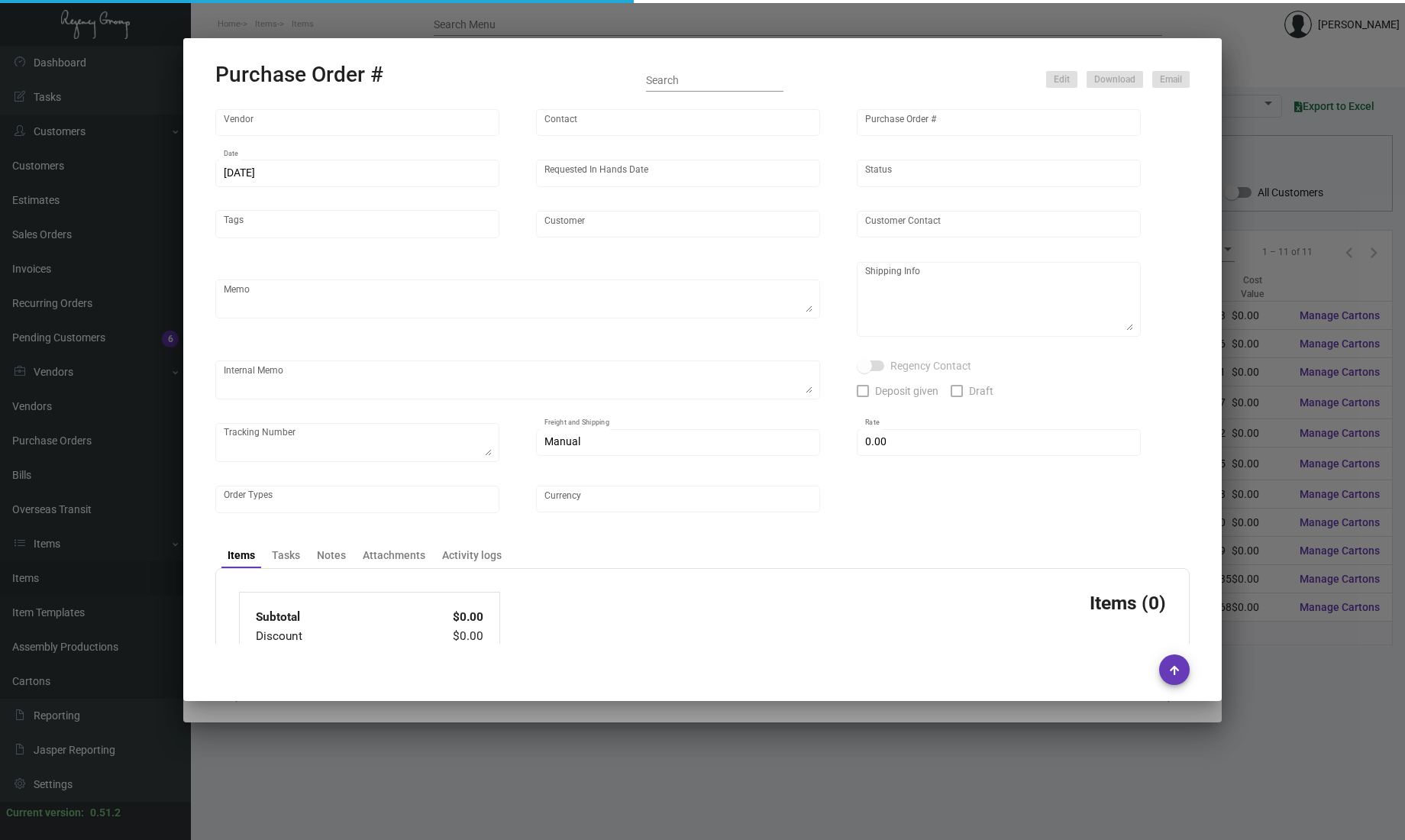
type input "[GEOGRAPHIC_DATA]"
type input "[PERSON_NAME]"
type textarea "BLIND Ship via UPS Ground Acct# 1AY276."
type textarea "[PERSON_NAME] [GEOGRAPHIC_DATA] [STREET_ADDRESS]"
type textarea "TSW CC [DATE] 0372"
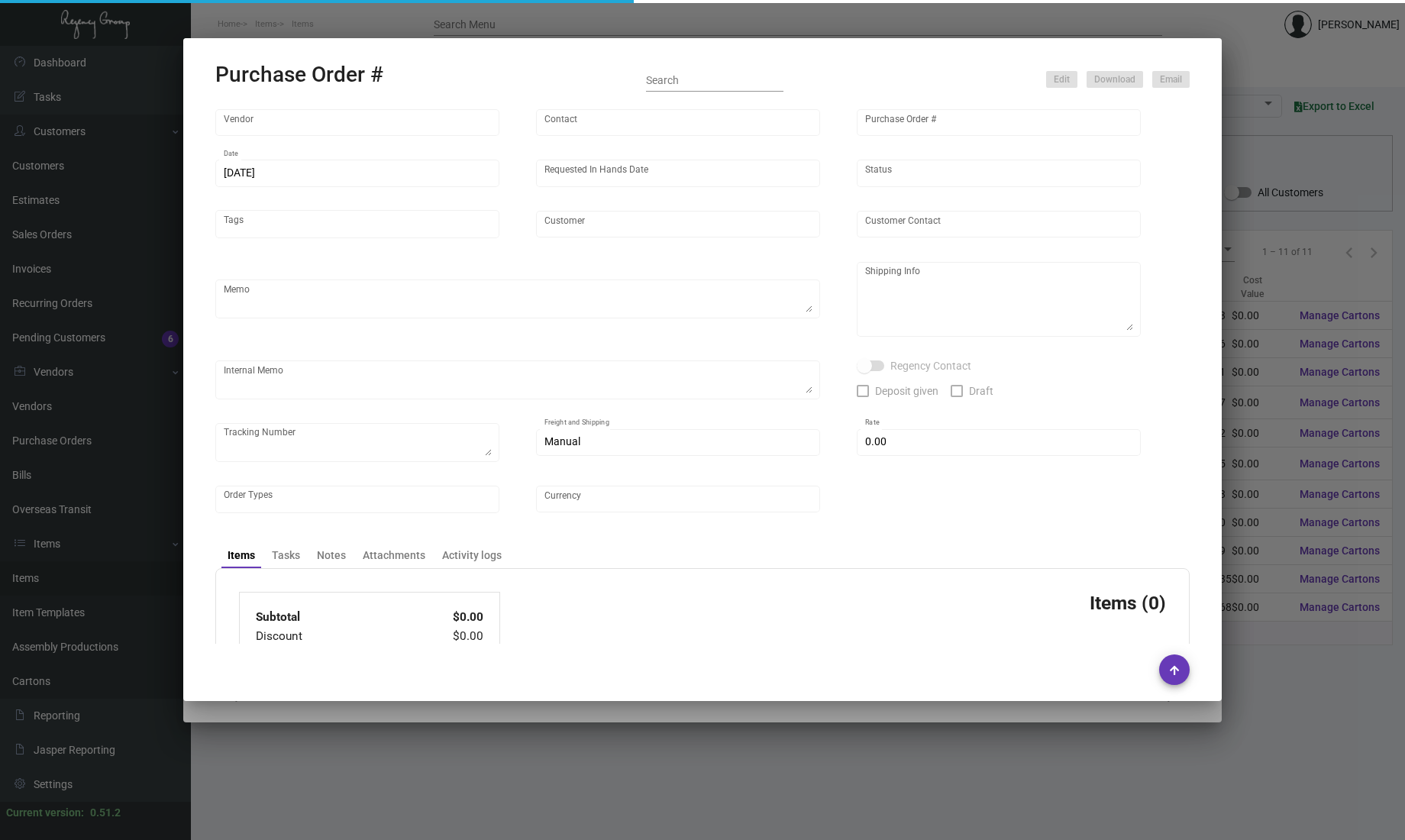
checkbox input "true"
type input "$ 160.00"
type input "United States Dollar $"
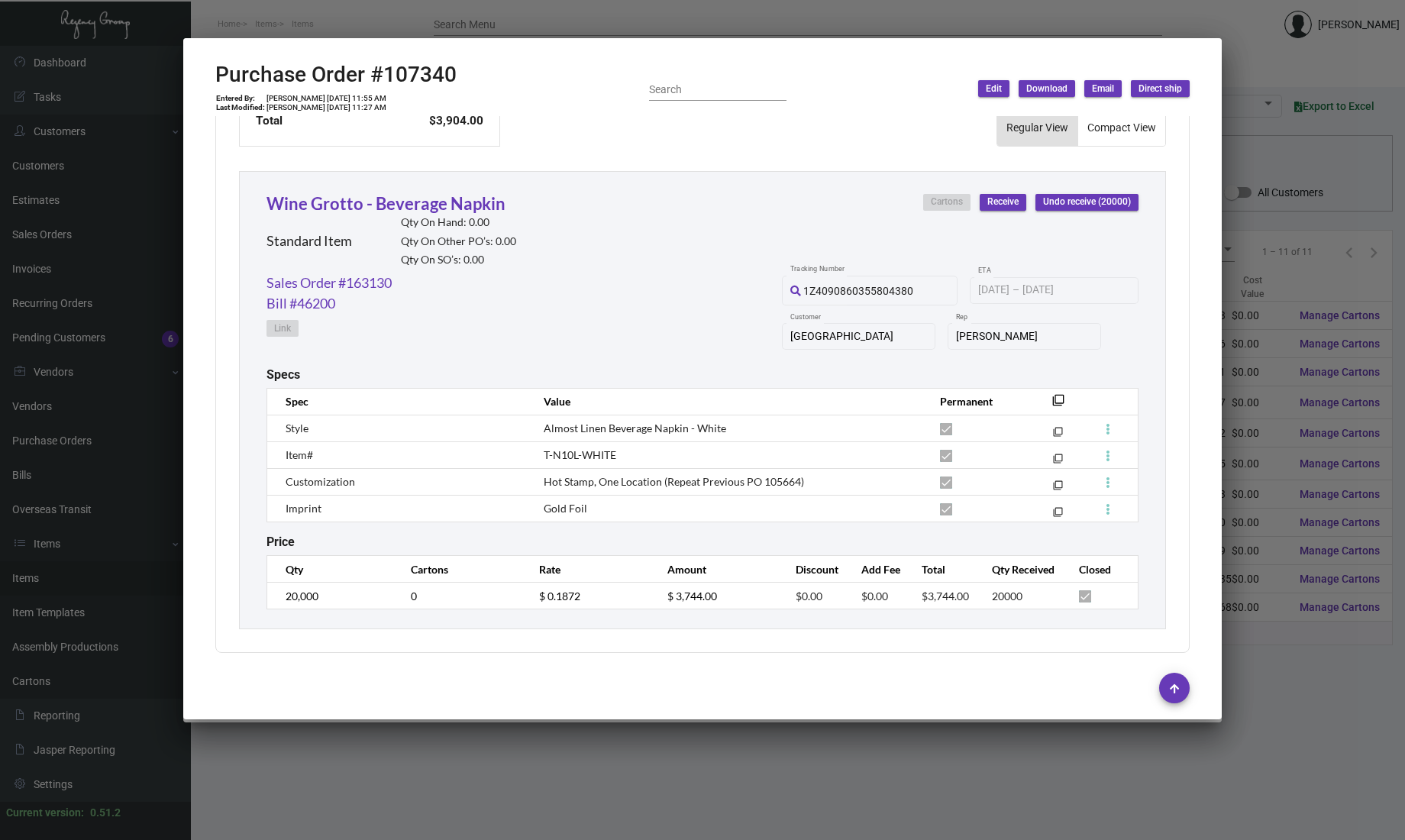
scroll to position [662, 0]
click at [445, 795] on div at bounding box center [702, 420] width 1405 height 840
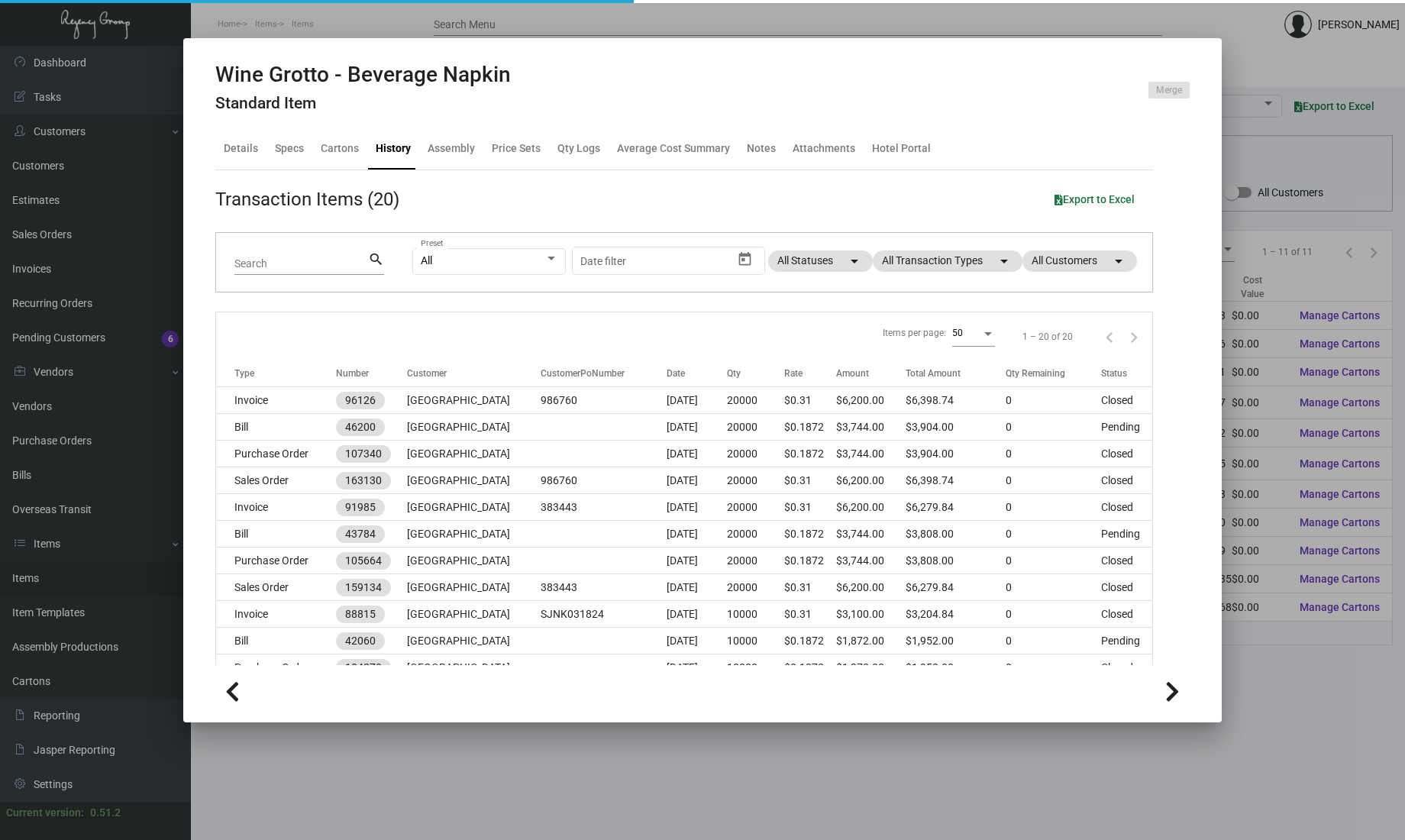
click at [462, 764] on div at bounding box center [702, 420] width 1405 height 840
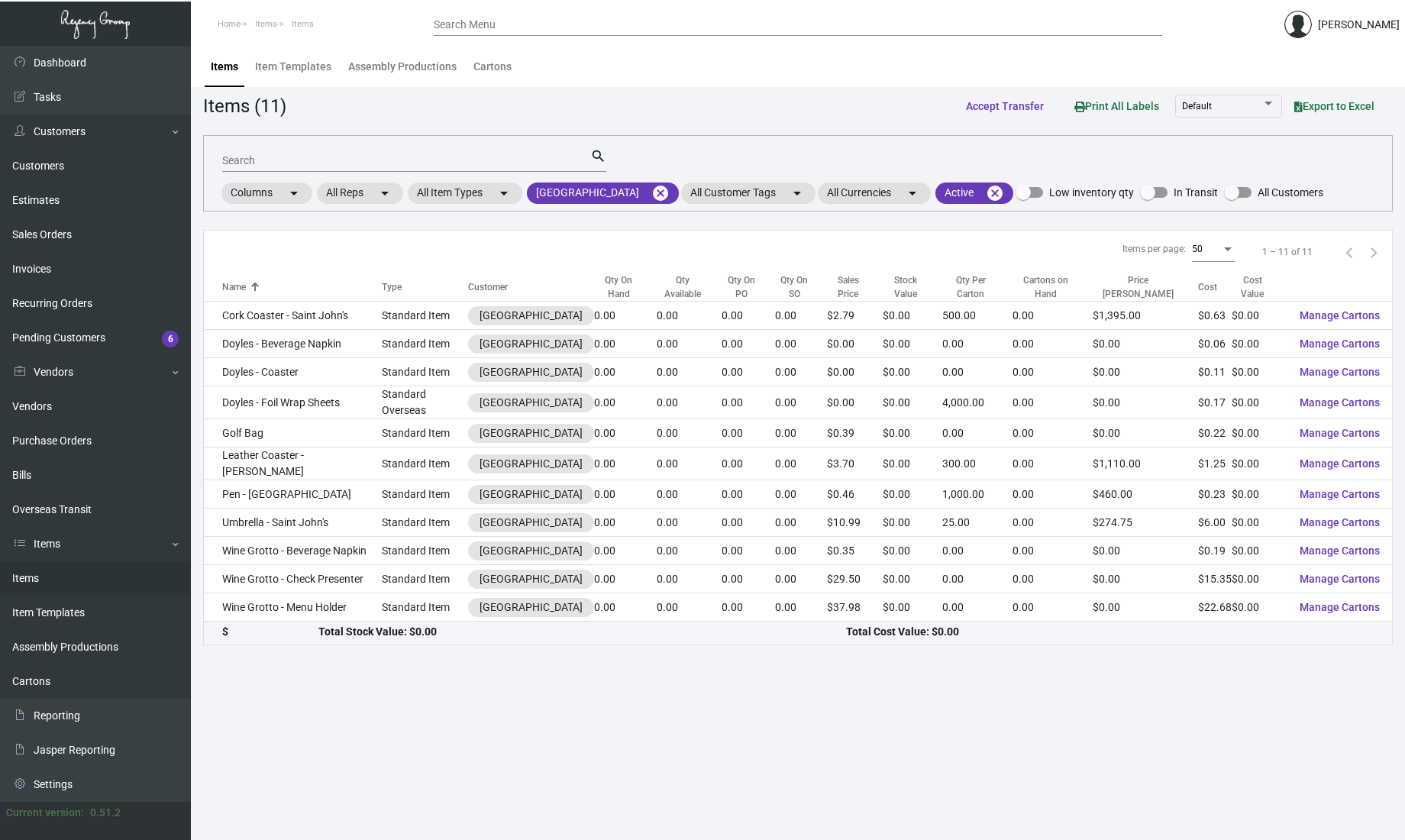
click at [561, 768] on main "Items Item Templates Assembly Productions Cartons Items (11) Accept Transfer Pr…" at bounding box center [797, 442] width 1214 height 794
click at [406, 150] on div "Search" at bounding box center [406, 160] width 368 height 24
click at [1317, 759] on main "Items Item Templates Assembly Productions Cartons Items (11) Accept Transfer Pr…" at bounding box center [797, 442] width 1214 height 794
click at [651, 186] on mat-icon "cancel" at bounding box center [660, 193] width 19 height 19
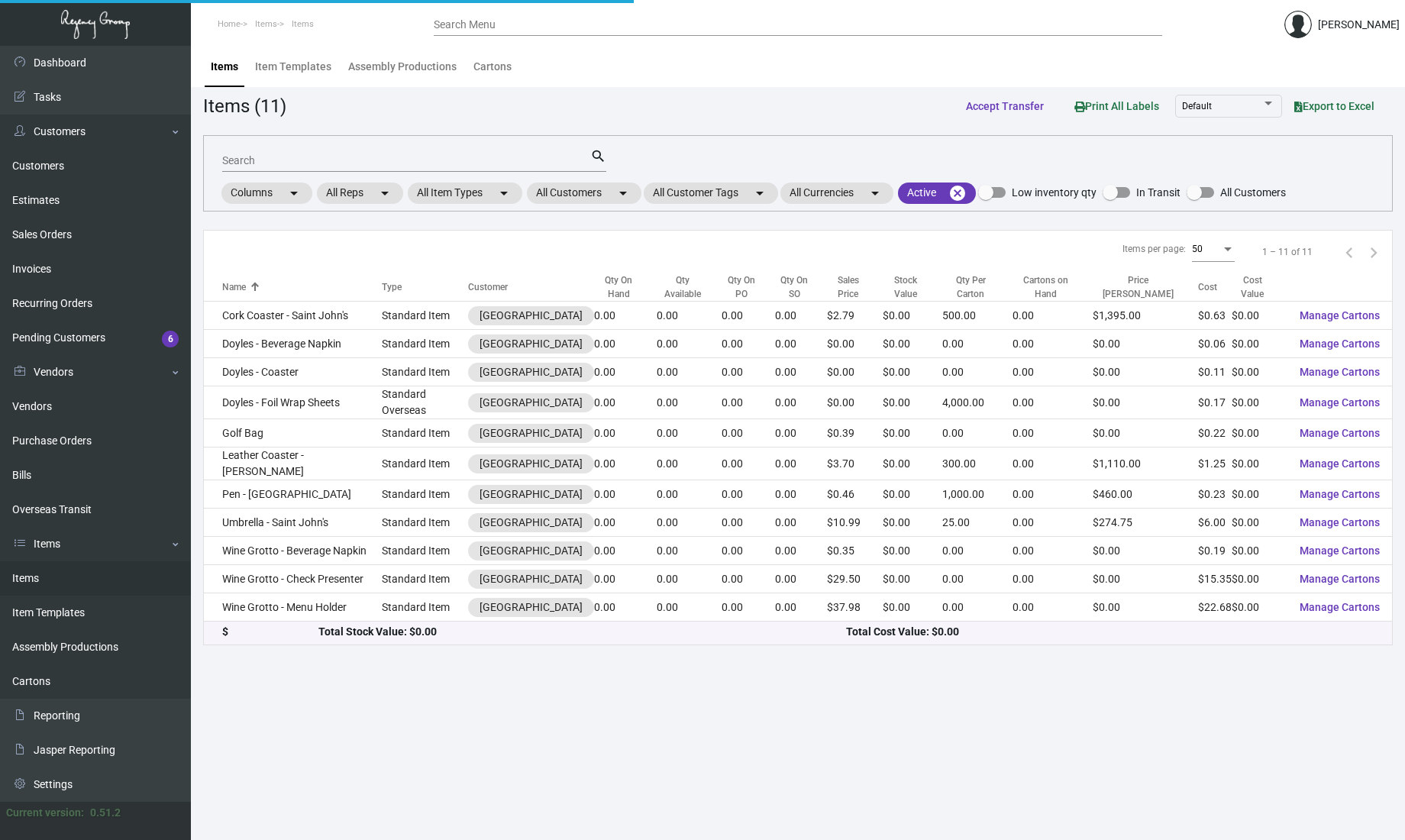
click at [489, 162] on input "Search" at bounding box center [406, 161] width 368 height 12
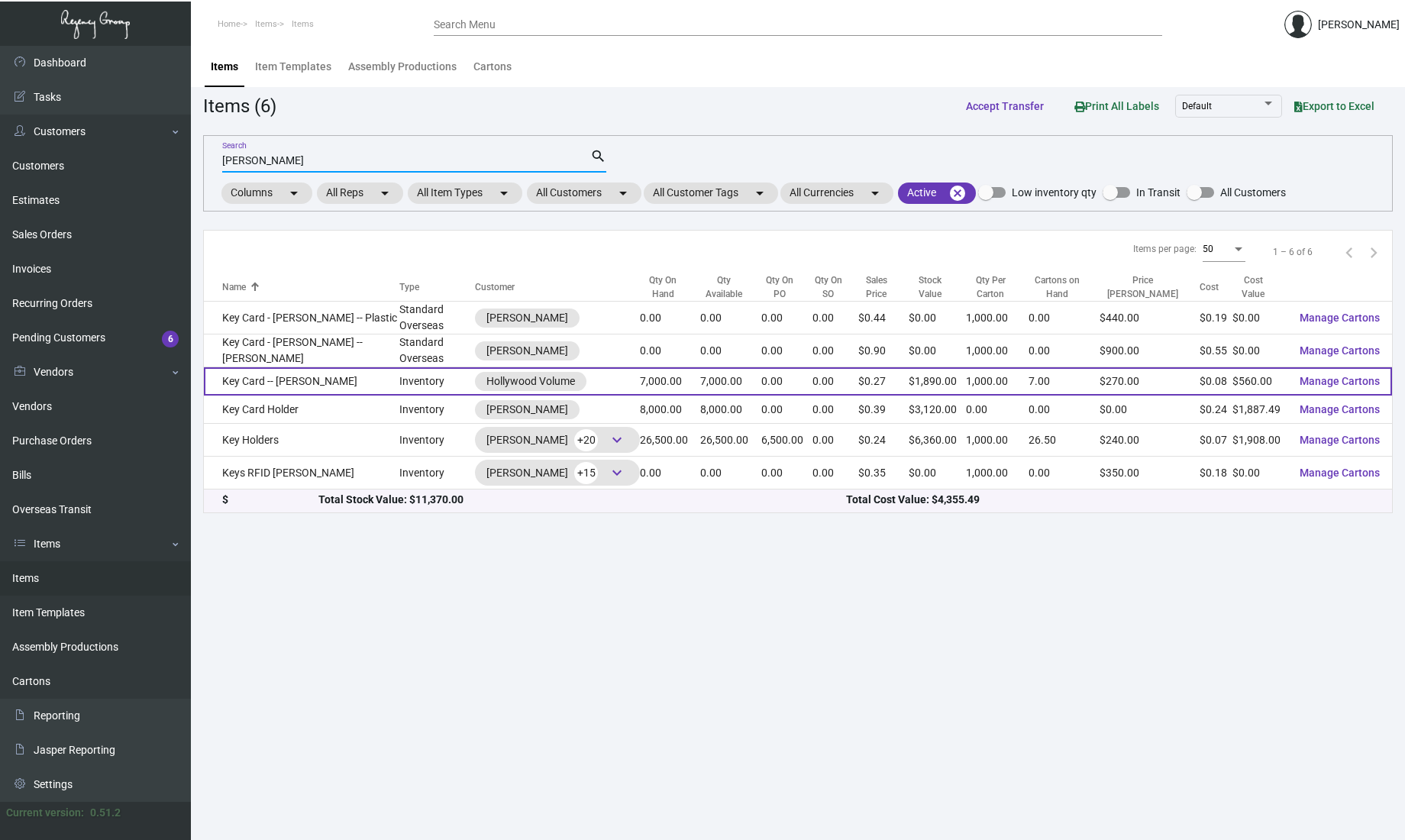
type input "[PERSON_NAME]"
click at [294, 384] on td "Key Card -- [PERSON_NAME]" at bounding box center [301, 381] width 195 height 28
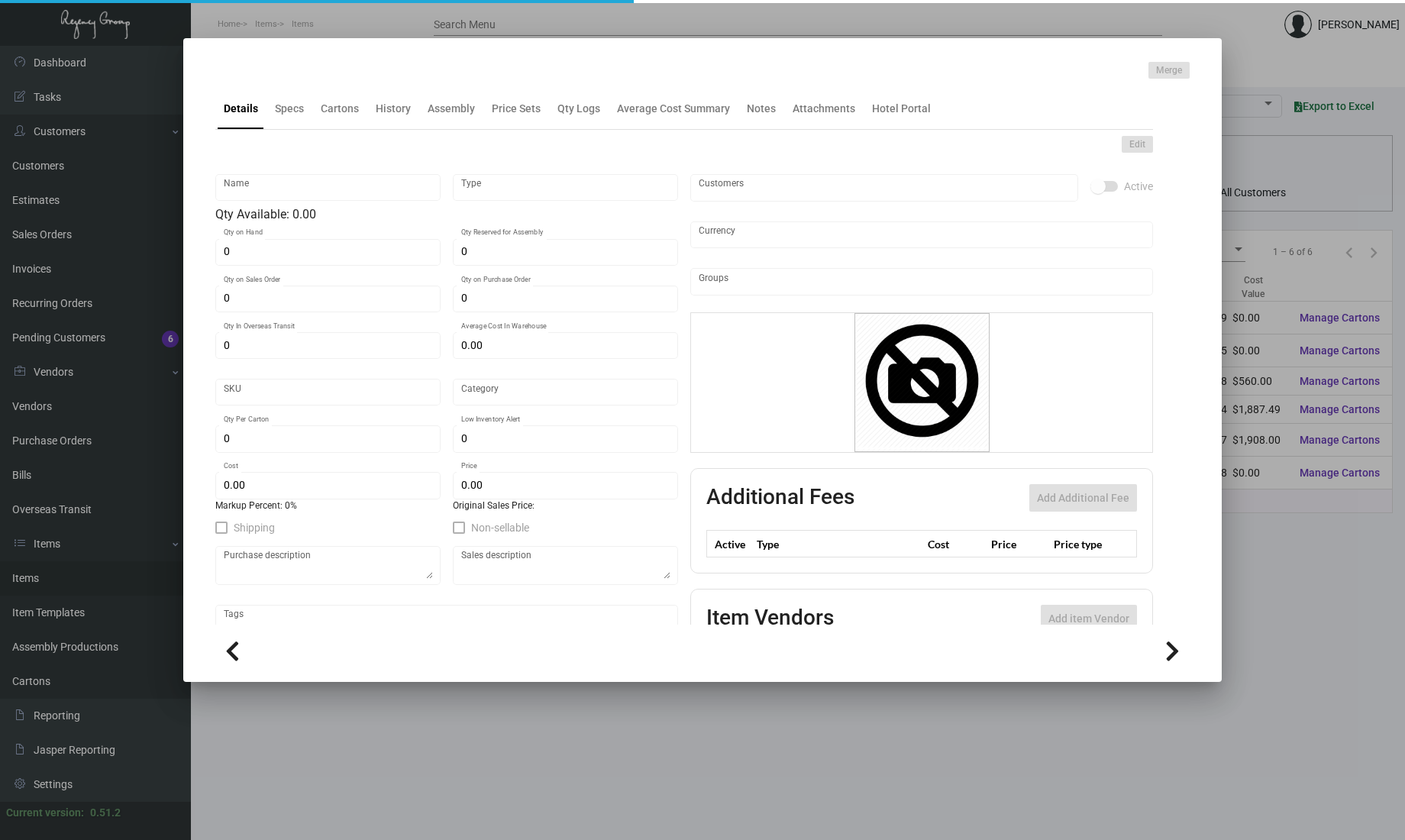
type input "Key Card -- [PERSON_NAME]"
type input "Inventory"
type input "7,000"
type input "7,500"
type input "$ 0.089"
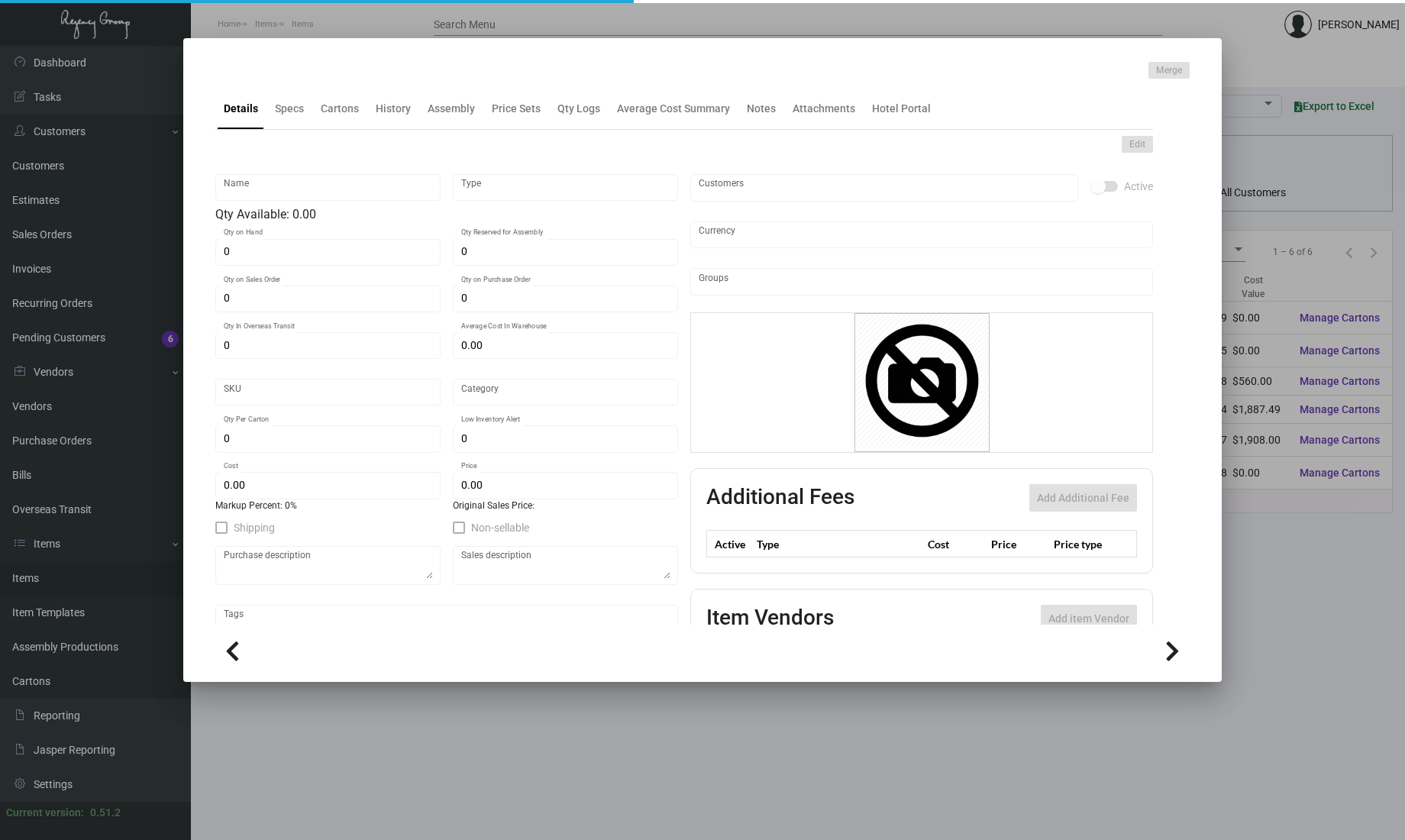
type input "Overseas"
type input "1,000"
type input "$ 0.08"
type input "$ 0.27"
checkbox input "true"
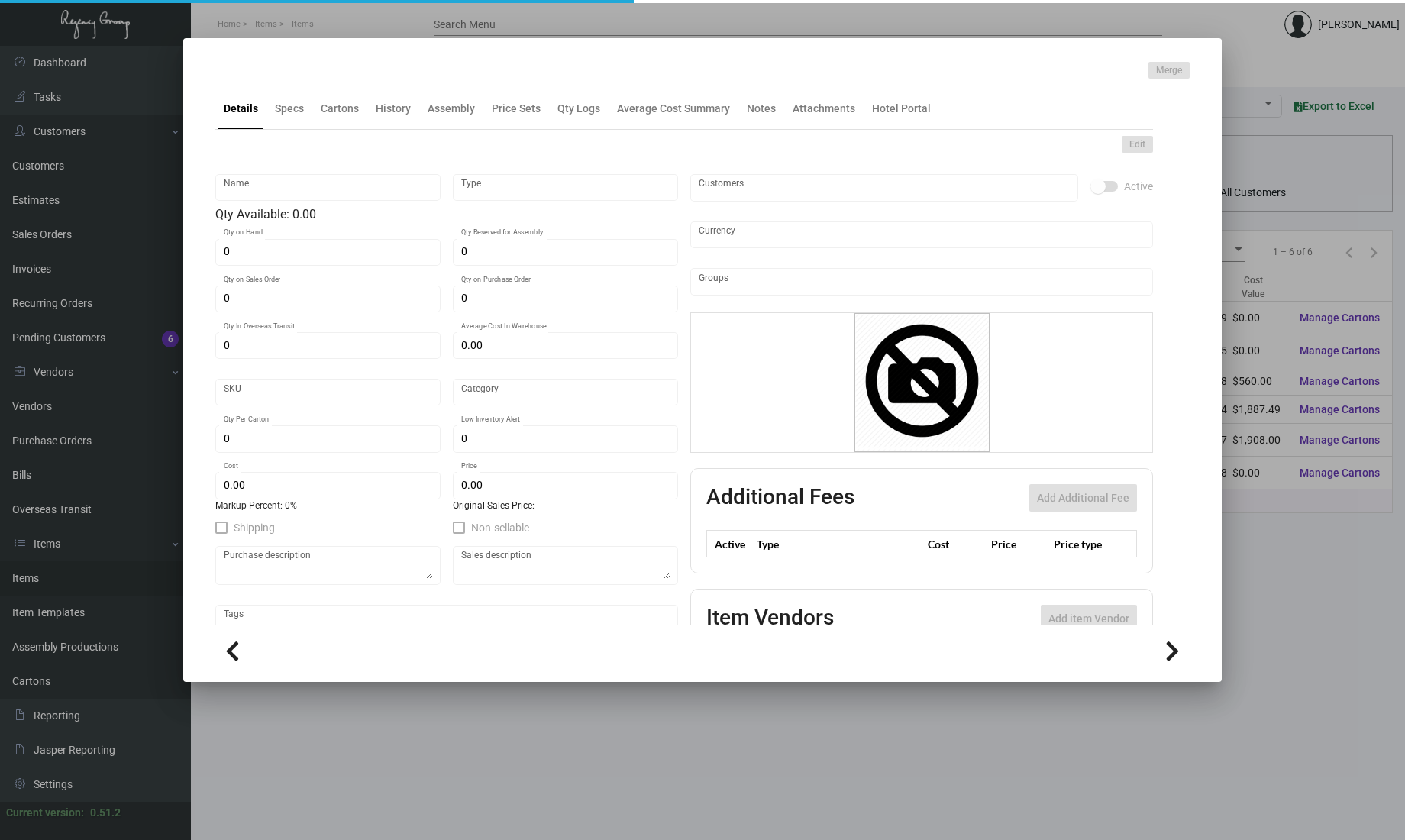
checkbox input "true"
type input "United States Dollar $"
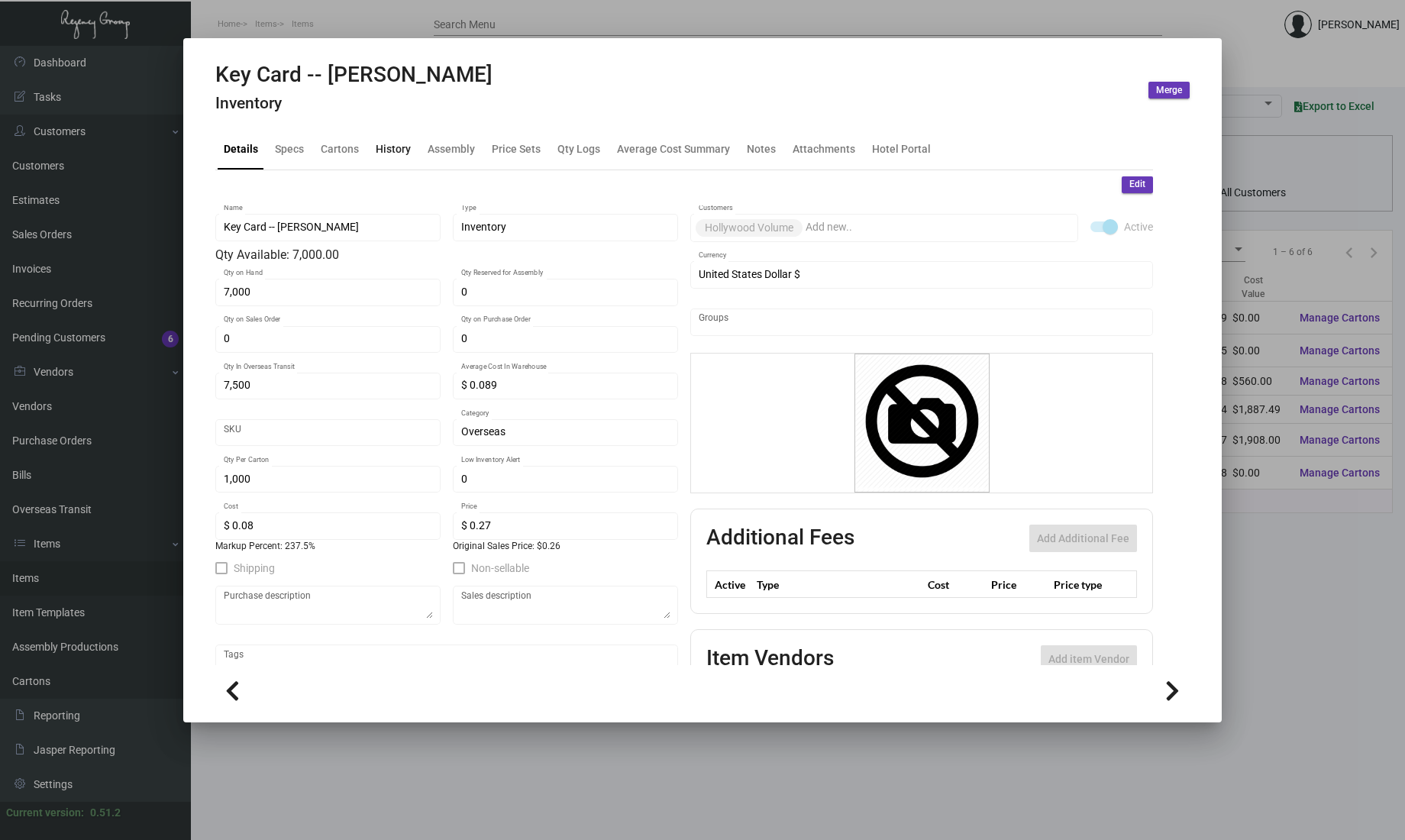
click at [386, 145] on div "History" at bounding box center [393, 148] width 35 height 16
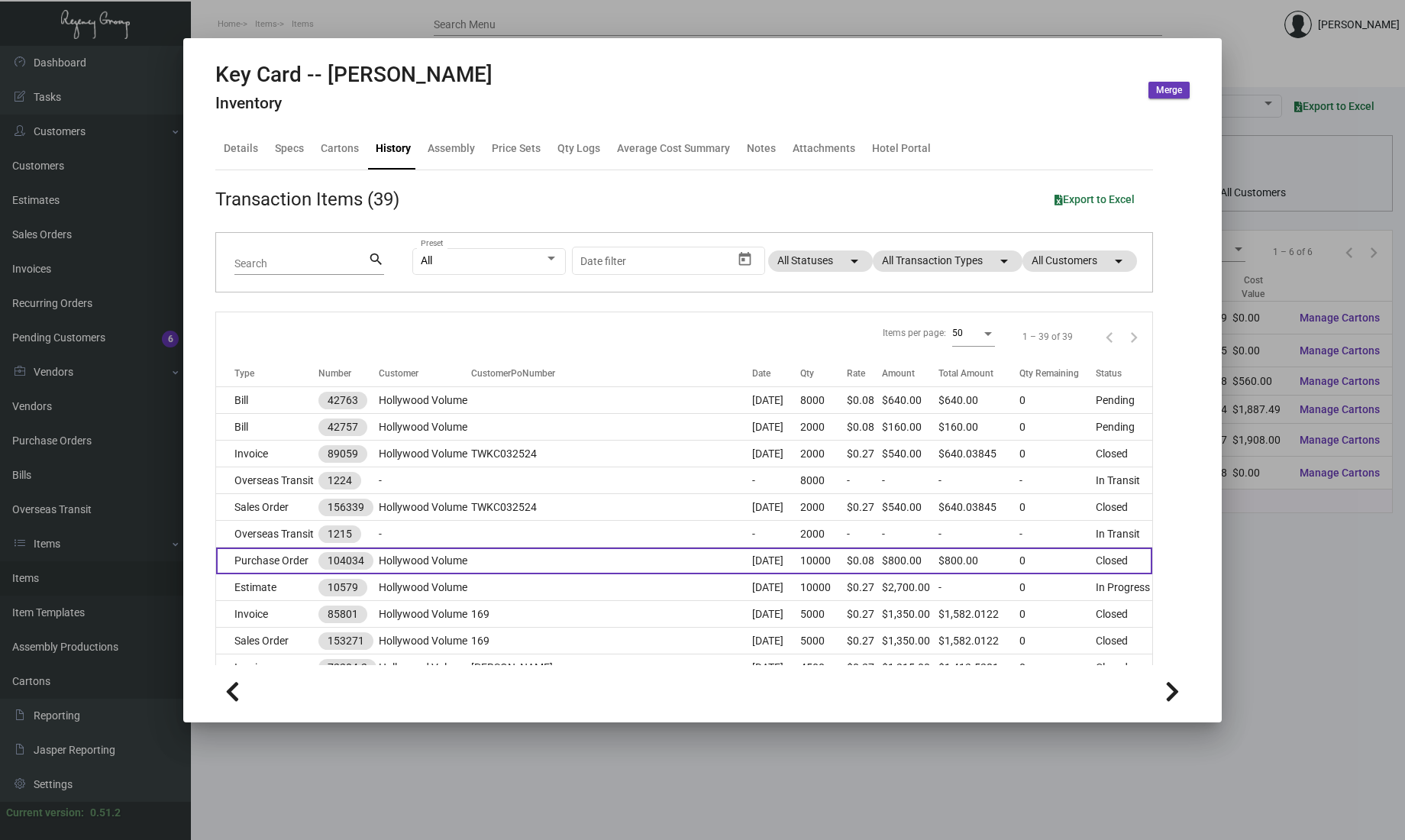
click at [398, 566] on td "Hollywood Volume" at bounding box center [425, 560] width 92 height 27
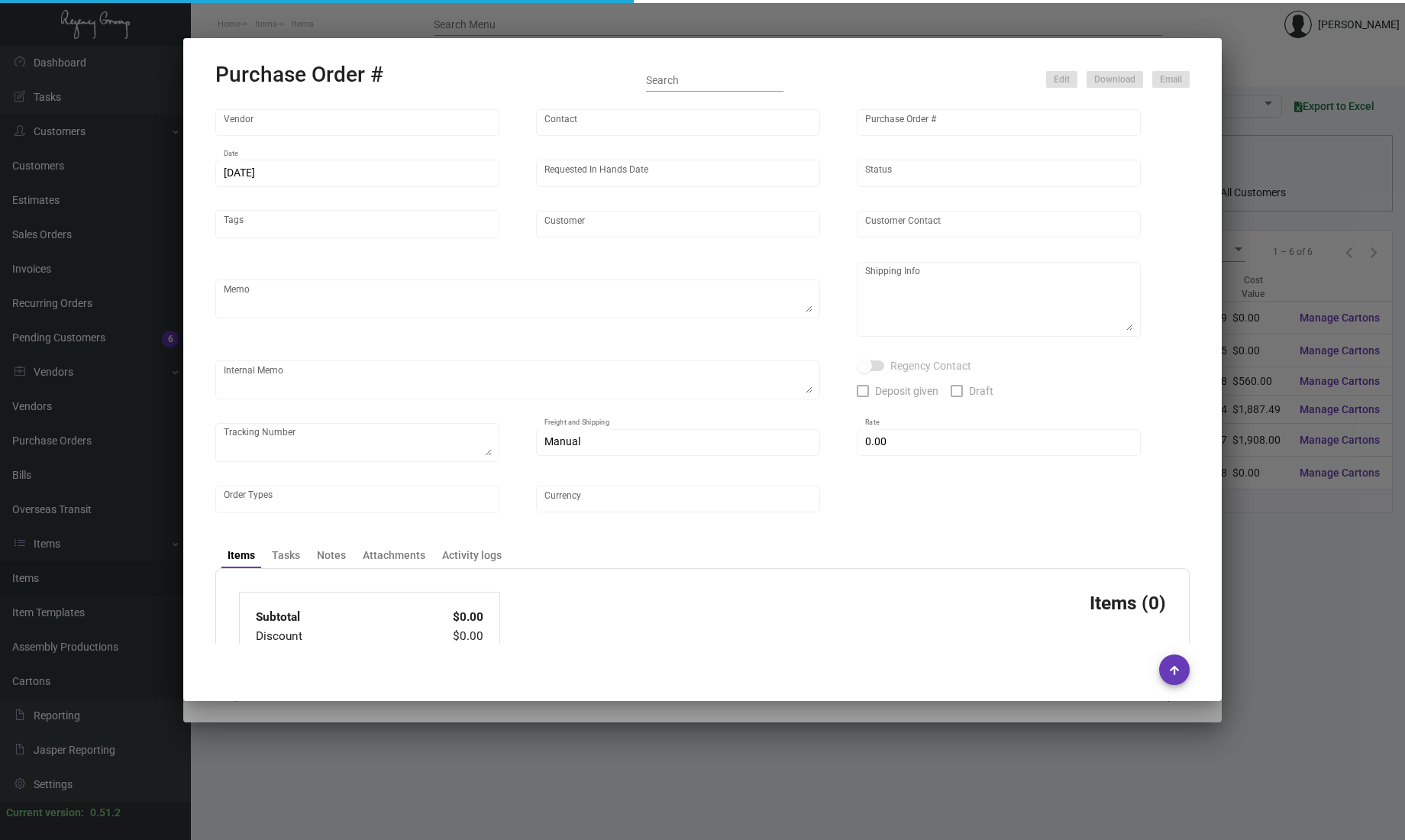
type input "CHENGDU MIND IOT TECHNOLOGY"
type input "[PERSON_NAME]"
type input "104034"
type input "[DATE]"
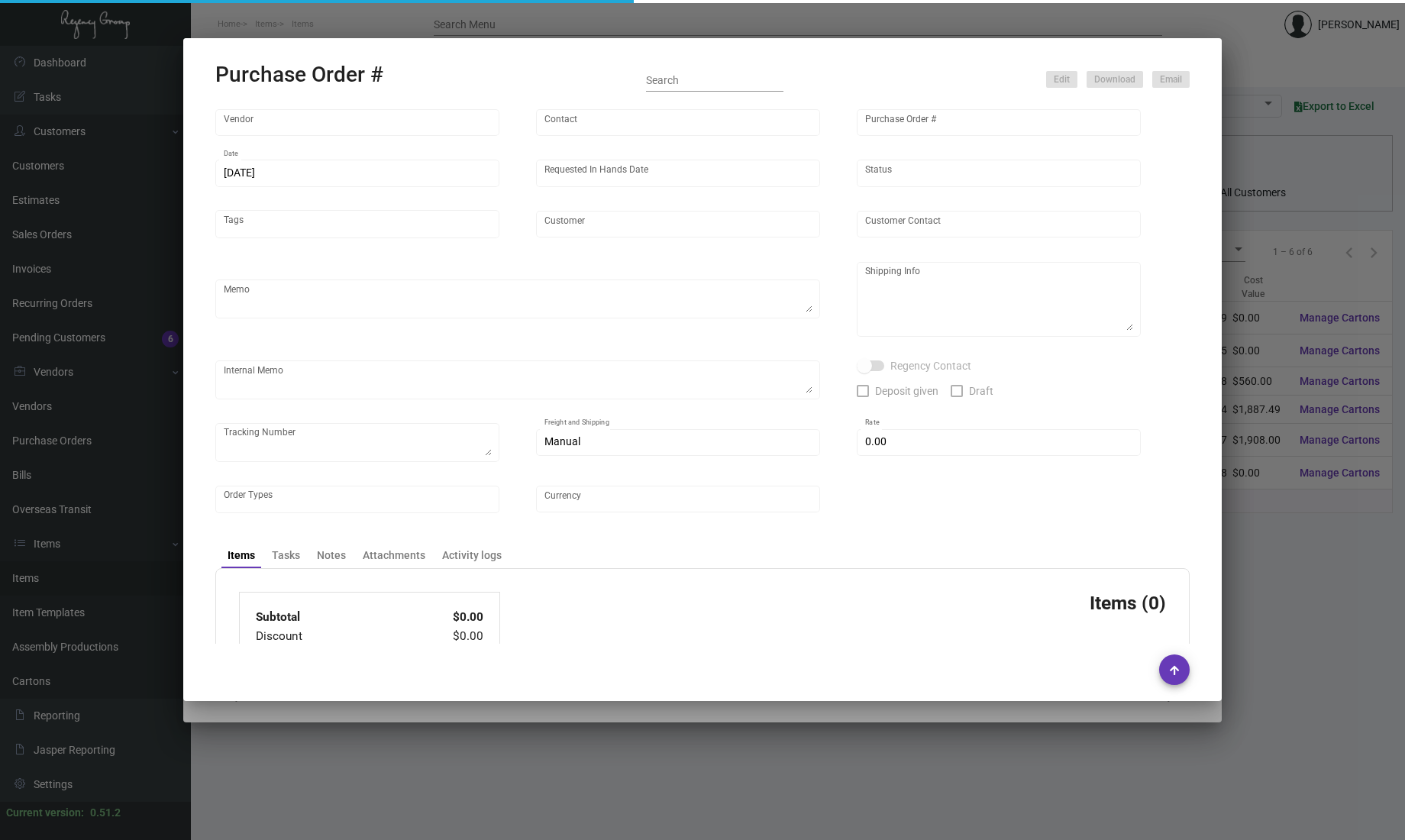
type input "Hollywood Volume"
type textarea "Please ship 2k by air to our LA warehouse and 8k by boat to our NJ warehouse."
type textarea "Regency Group LA [STREET_ADDRESS]"
checkbox input "true"
type input "$ 0.00"
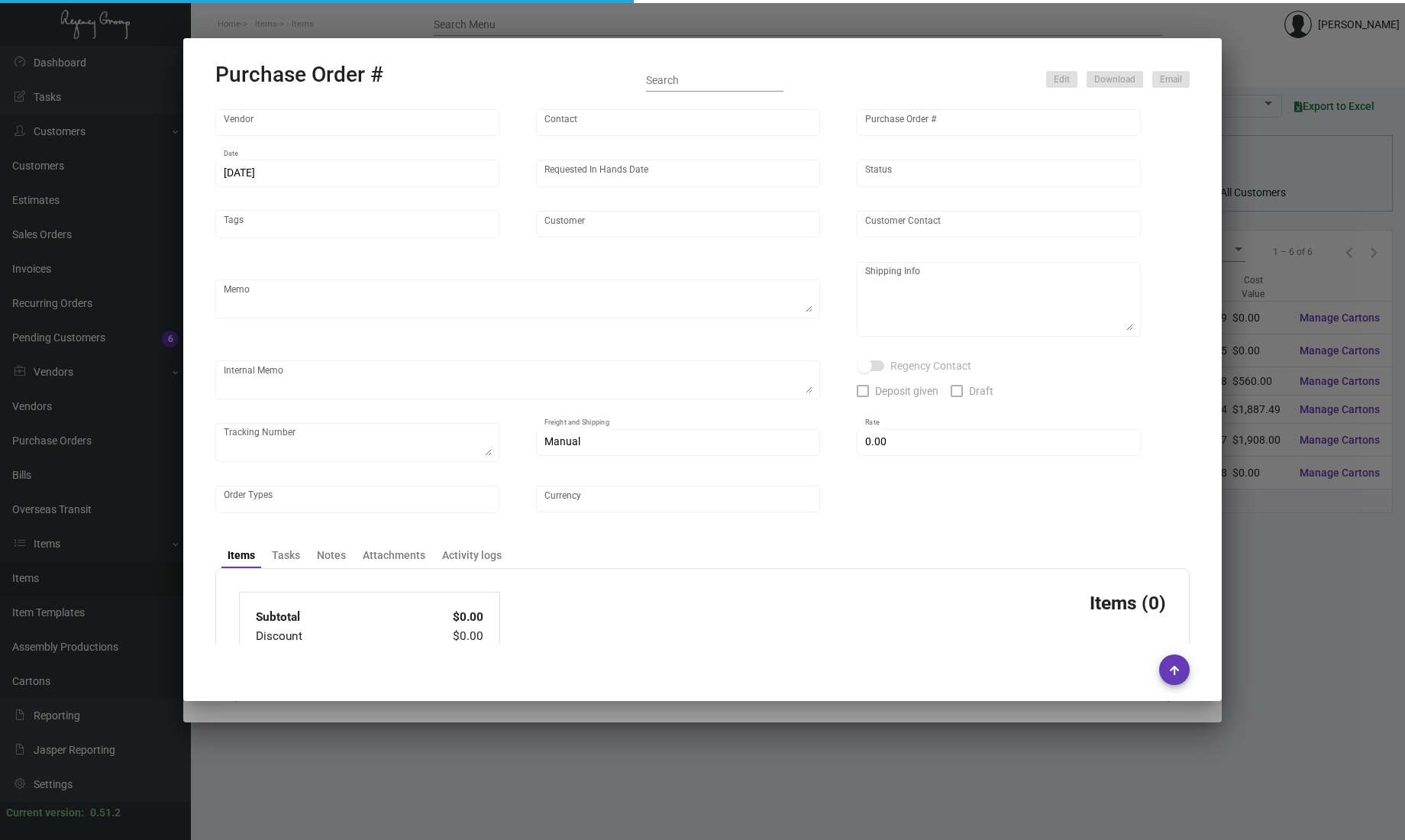
type input "United States Dollar $"
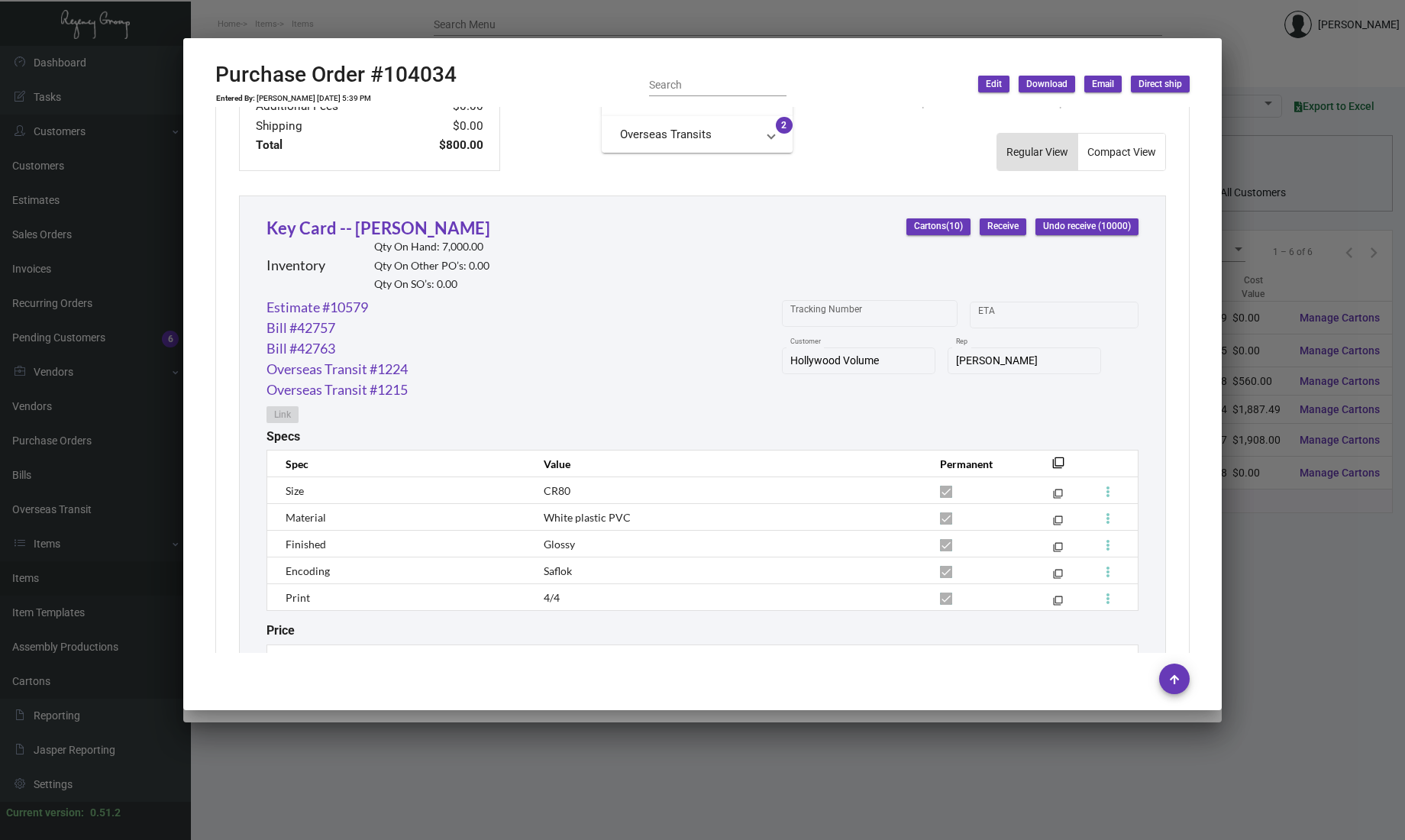
scroll to position [726, 0]
